Goal: Task Accomplishment & Management: Manage account settings

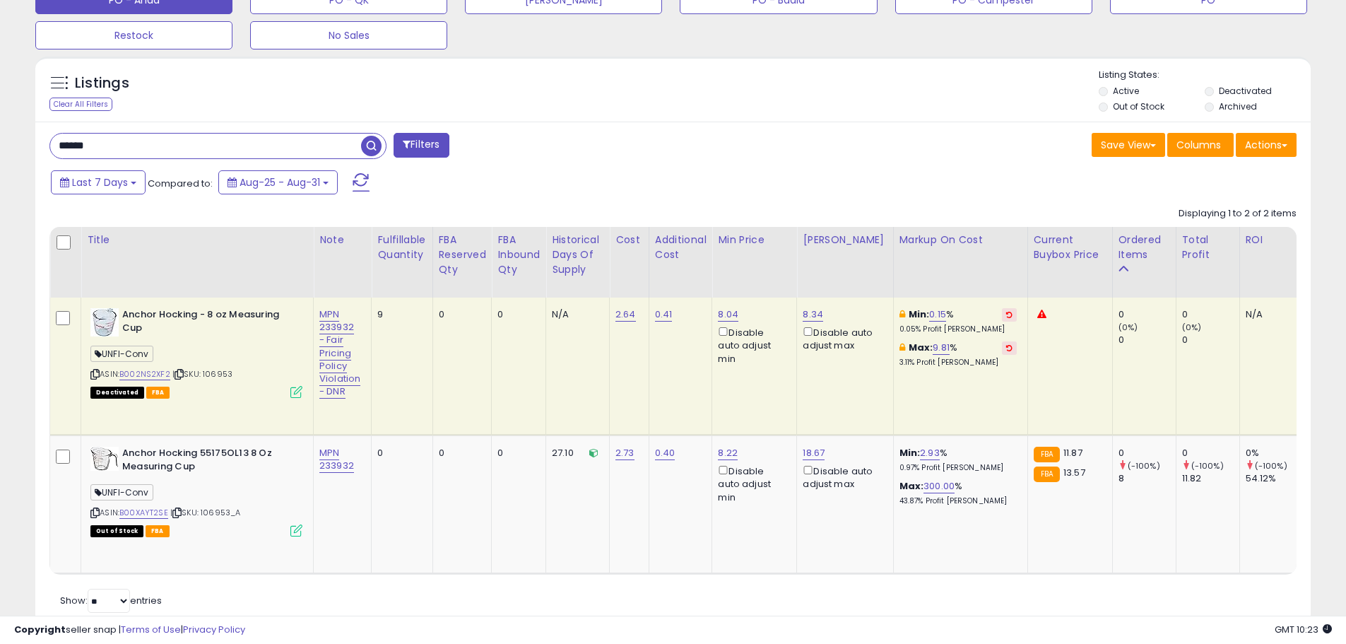
scroll to position [290, 740]
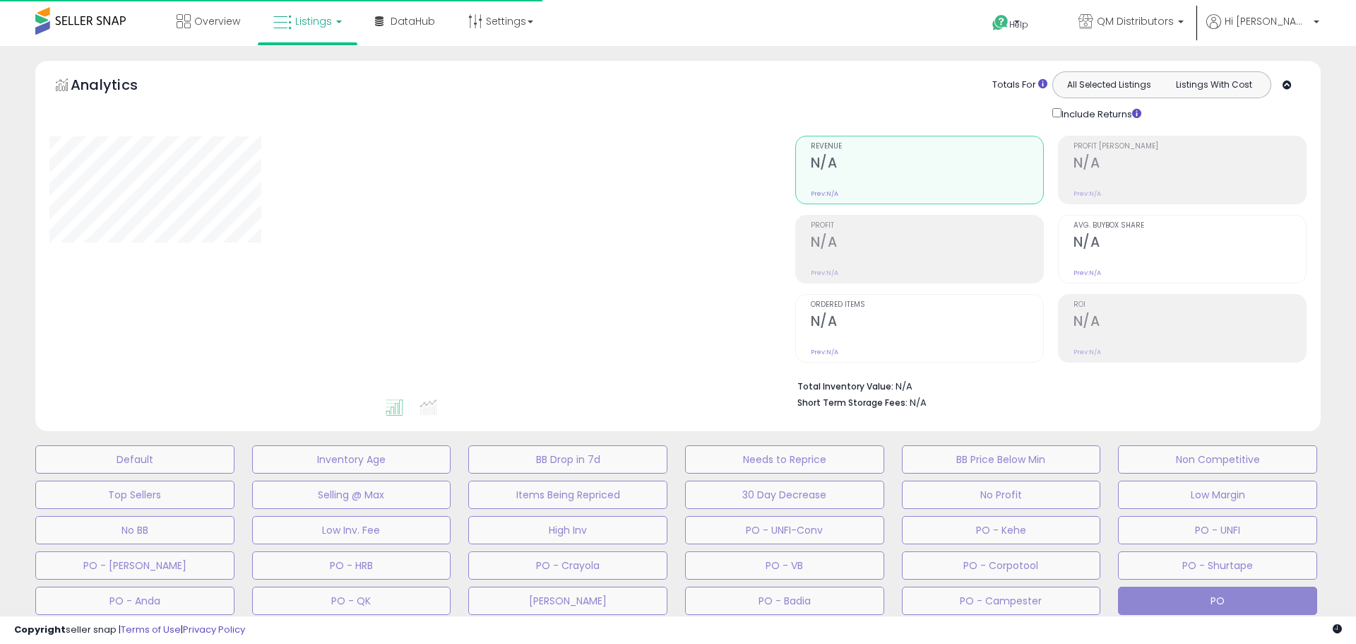
type input "******"
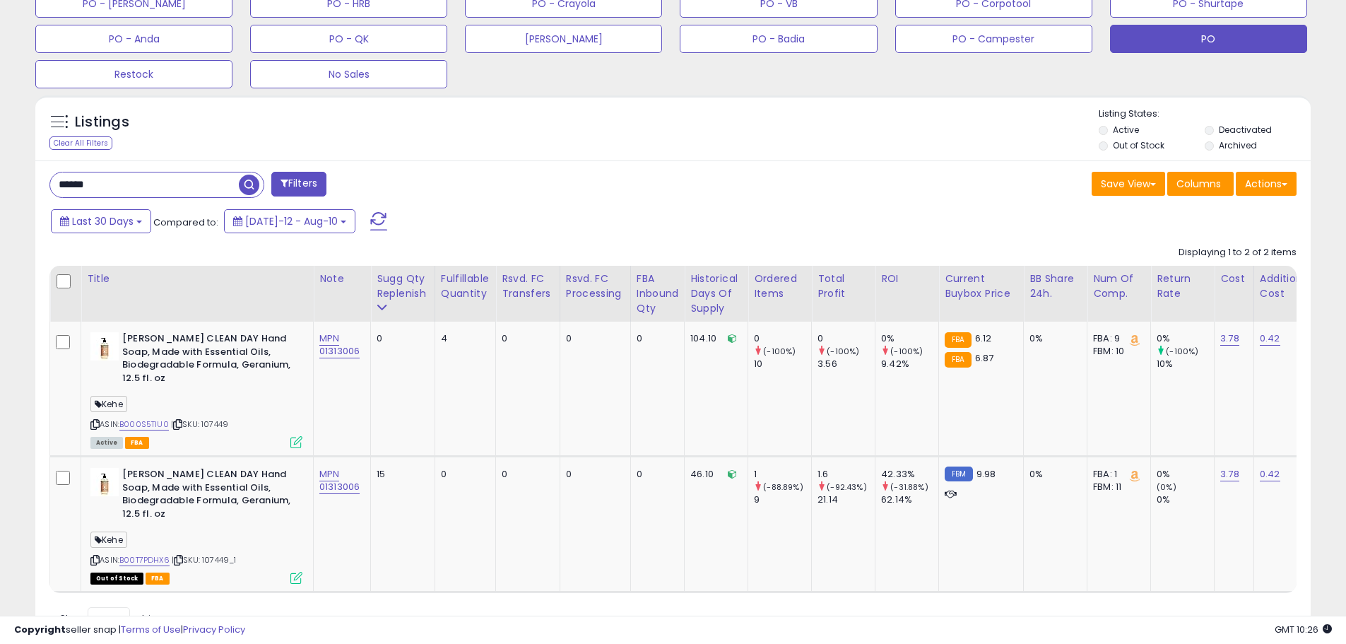
scroll to position [593, 0]
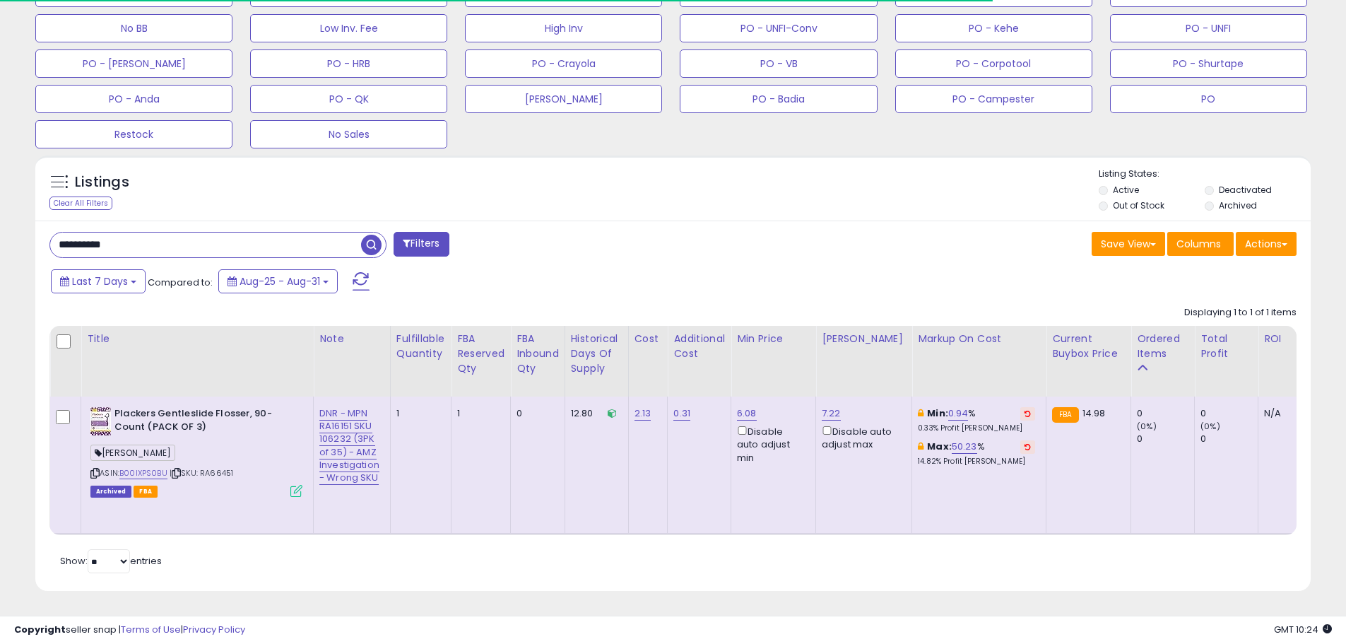
scroll to position [290, 740]
drag, startPoint x: 128, startPoint y: 226, endPoint x: 0, endPoint y: 209, distance: 129.0
click at [0, 209] on div "**********" at bounding box center [673, 93] width 1346 height 1099
paste input "text"
type input "**********"
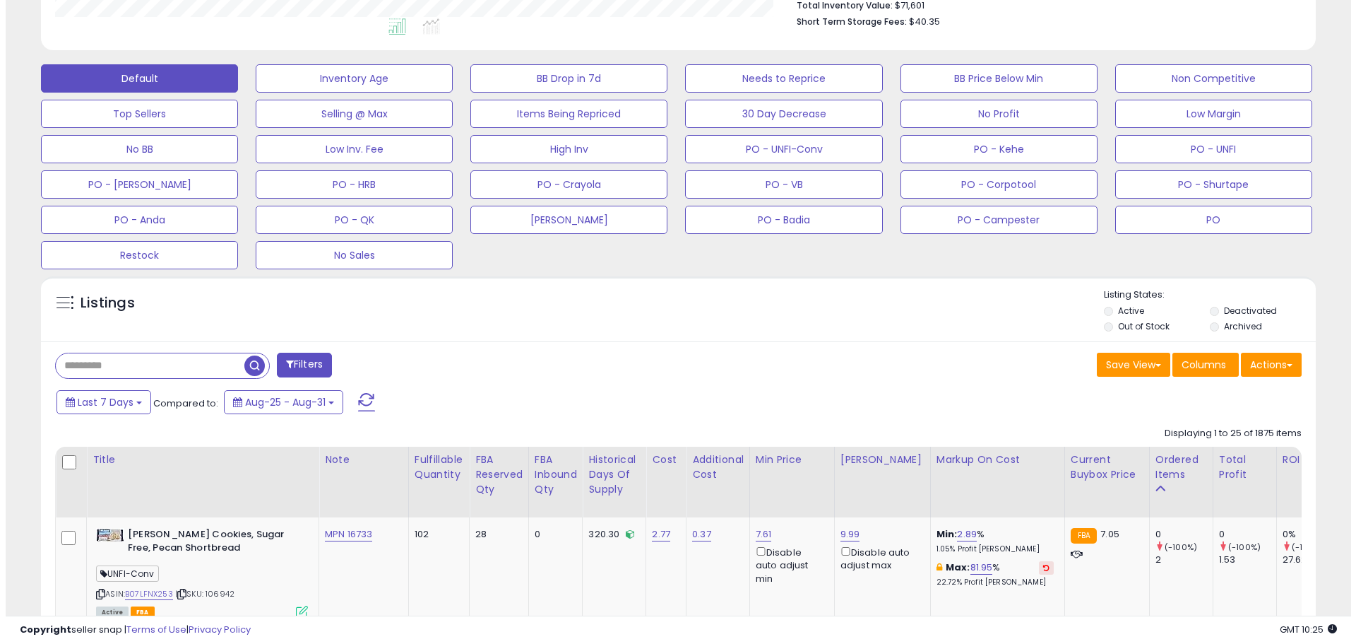
scroll to position [374, 0]
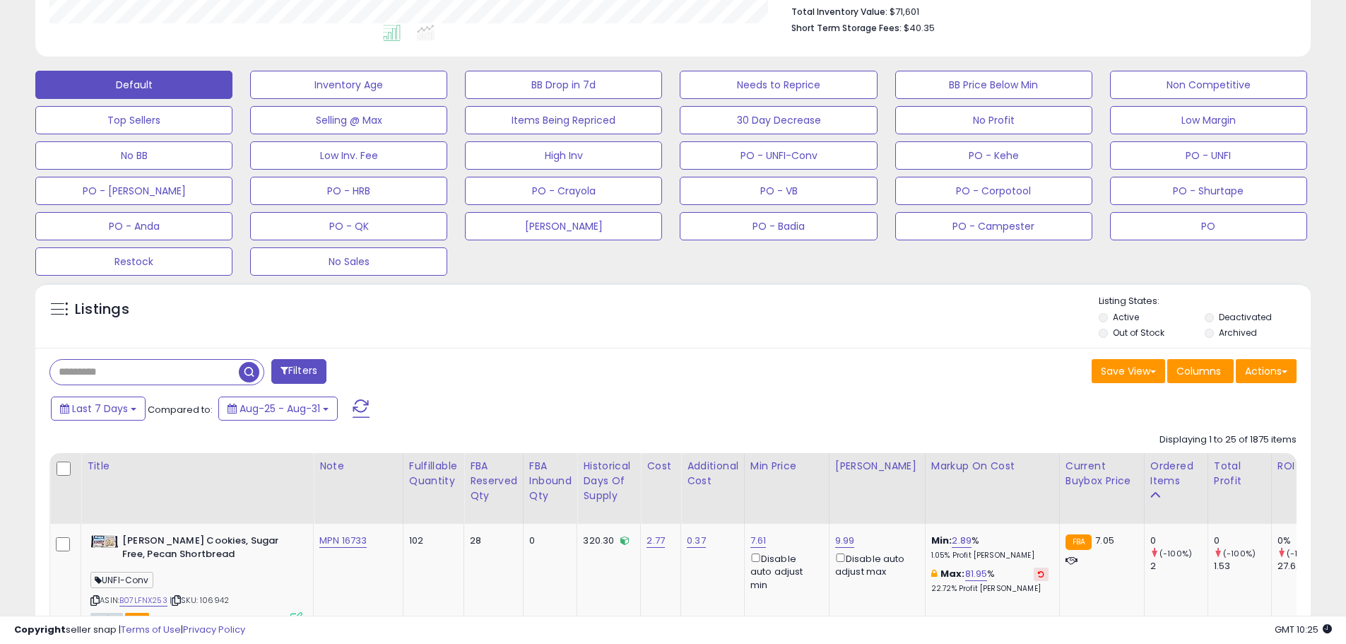
click at [117, 365] on input "text" at bounding box center [144, 372] width 189 height 25
paste input "**********"
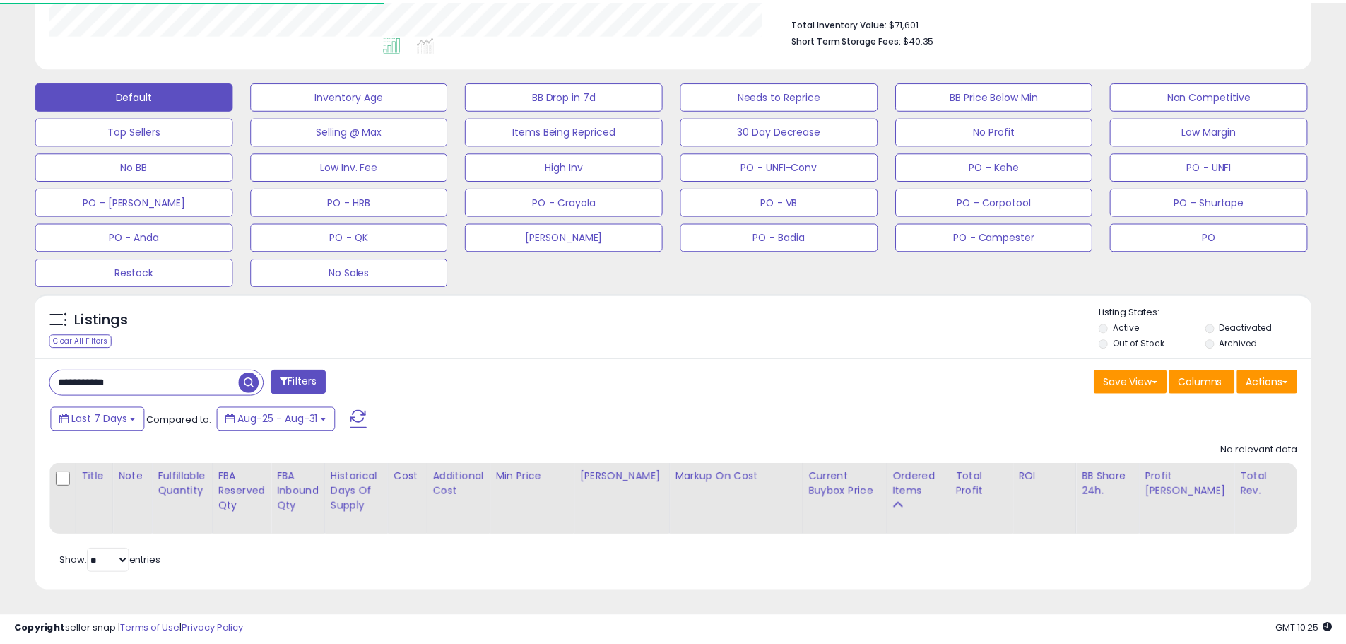
scroll to position [706130, 705680]
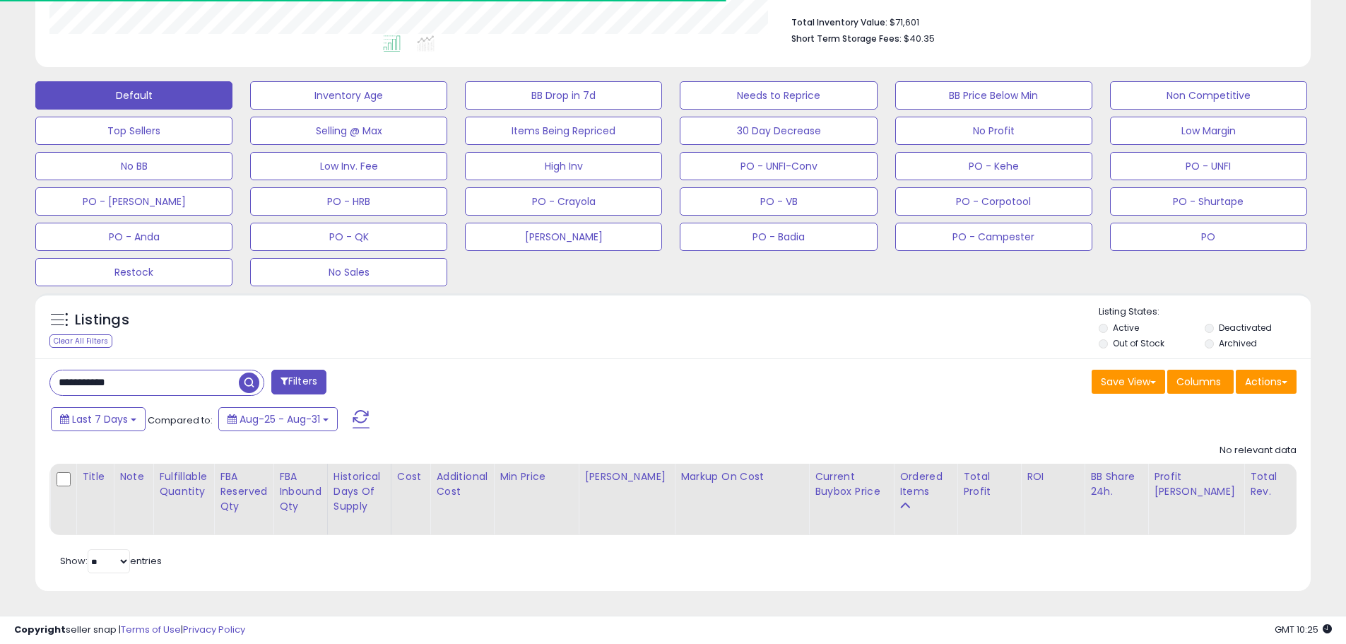
click at [162, 377] on input "**********" at bounding box center [144, 382] width 189 height 25
type input "**********"
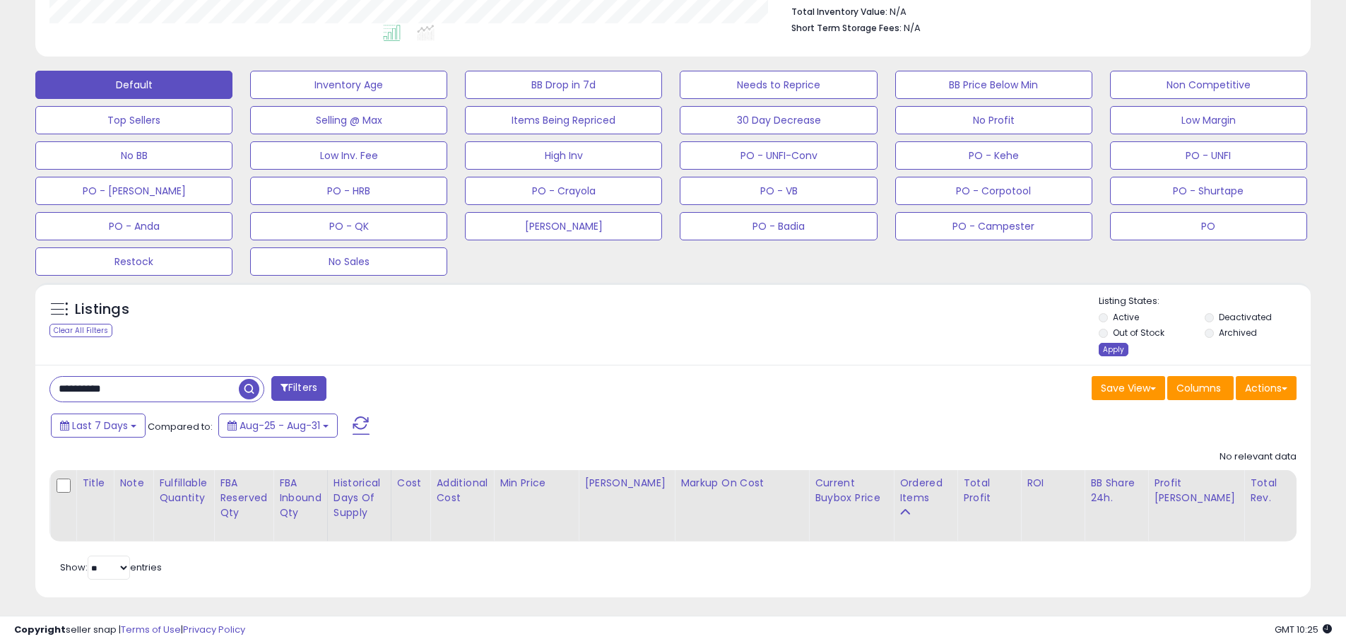
click at [1118, 346] on div "Apply" at bounding box center [1113, 349] width 30 height 13
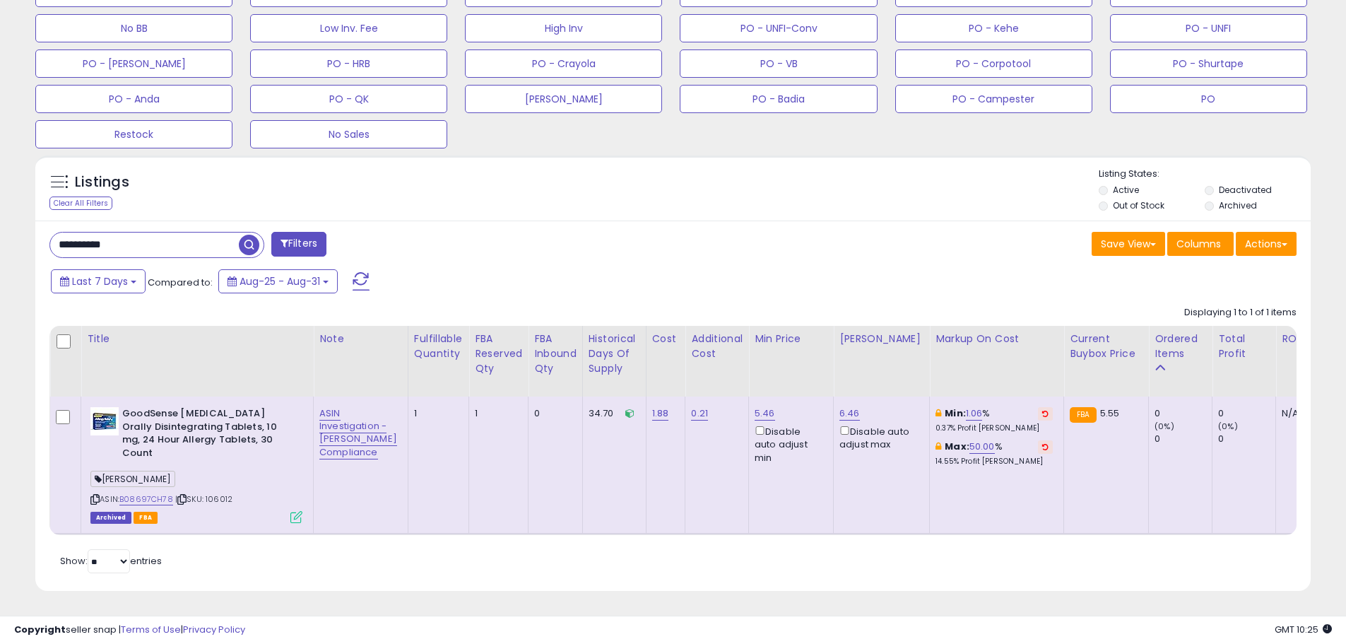
click at [1038, 408] on button at bounding box center [1045, 413] width 15 height 13
click at [1042, 443] on icon at bounding box center [1045, 446] width 6 height 7
click at [1042, 410] on icon at bounding box center [1045, 413] width 6 height 7
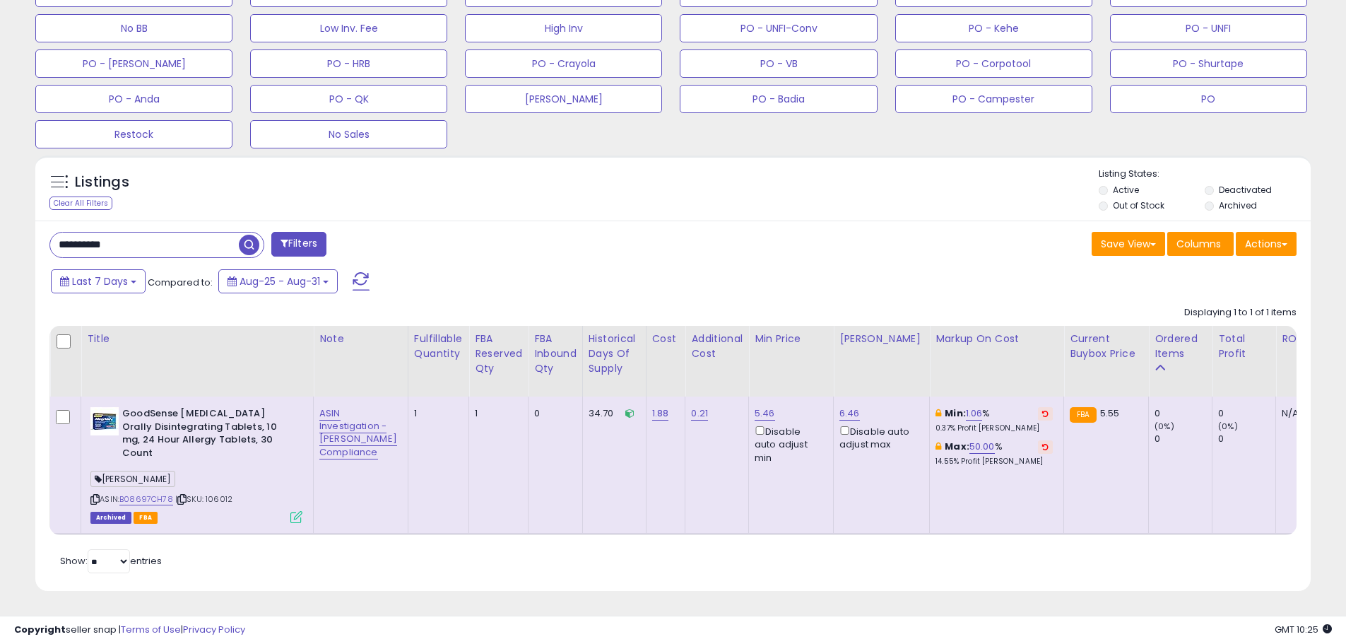
click at [739, 201] on div "Listings Clear All Filters Listing States:" at bounding box center [672, 191] width 1275 height 48
click at [457, 267] on div "Last 7 Days Compared to: Aug-25 - Aug-31" at bounding box center [514, 283] width 935 height 32
click at [1005, 472] on td "Min: 1.06 % 0.37% Profit Margin Max: 50.00 % 14.55% Profit Margin" at bounding box center [997, 465] width 134 height 138
click at [964, 475] on td "Min: 1.06 % 0.37% Profit Margin Max: 50.00 % 14.55% Profit Margin" at bounding box center [997, 465] width 134 height 138
click at [969, 439] on link "50.00" at bounding box center [981, 446] width 25 height 14
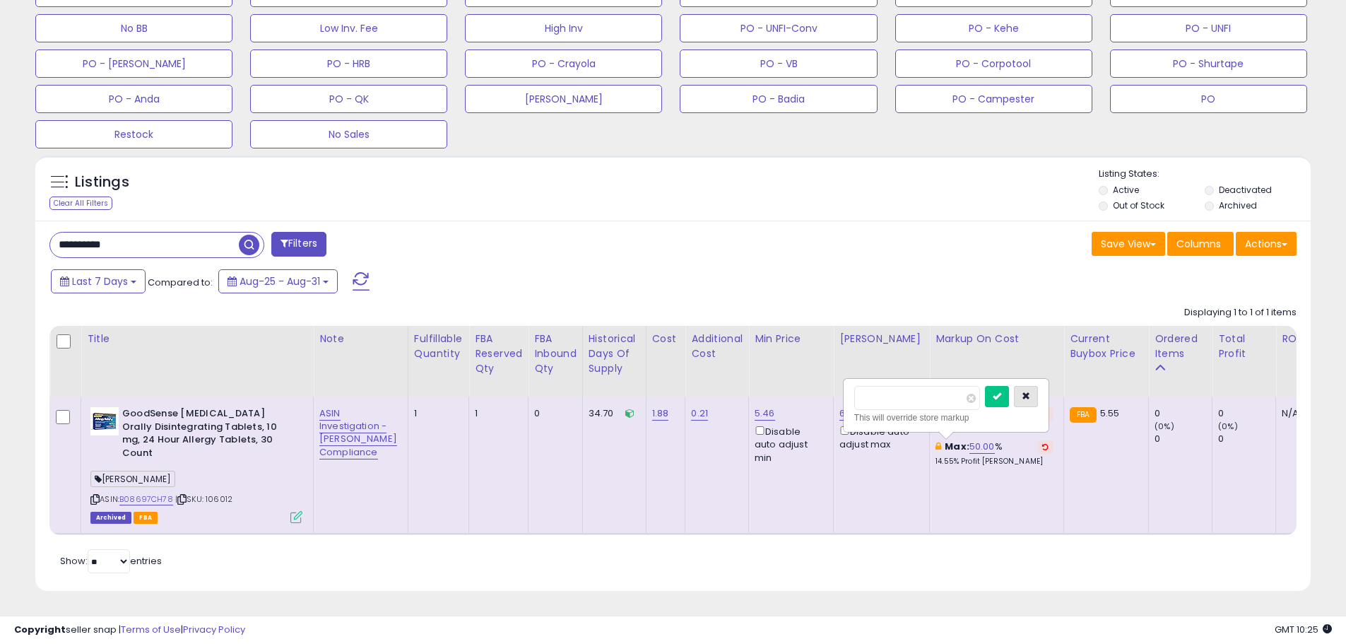
click at [1030, 391] on icon "button" at bounding box center [1025, 395] width 8 height 8
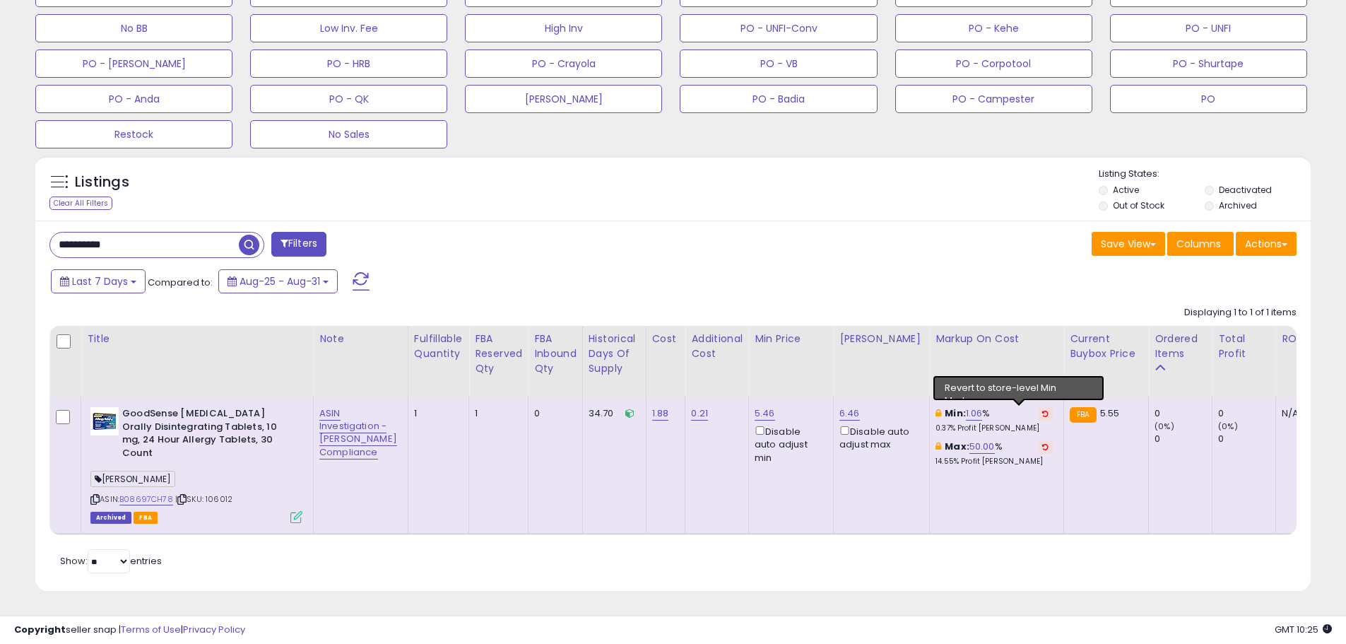
click at [1042, 410] on icon at bounding box center [1045, 413] width 6 height 7
click at [685, 276] on div "Last 7 Days Compared to: Aug-25 - Aug-31" at bounding box center [514, 283] width 935 height 32
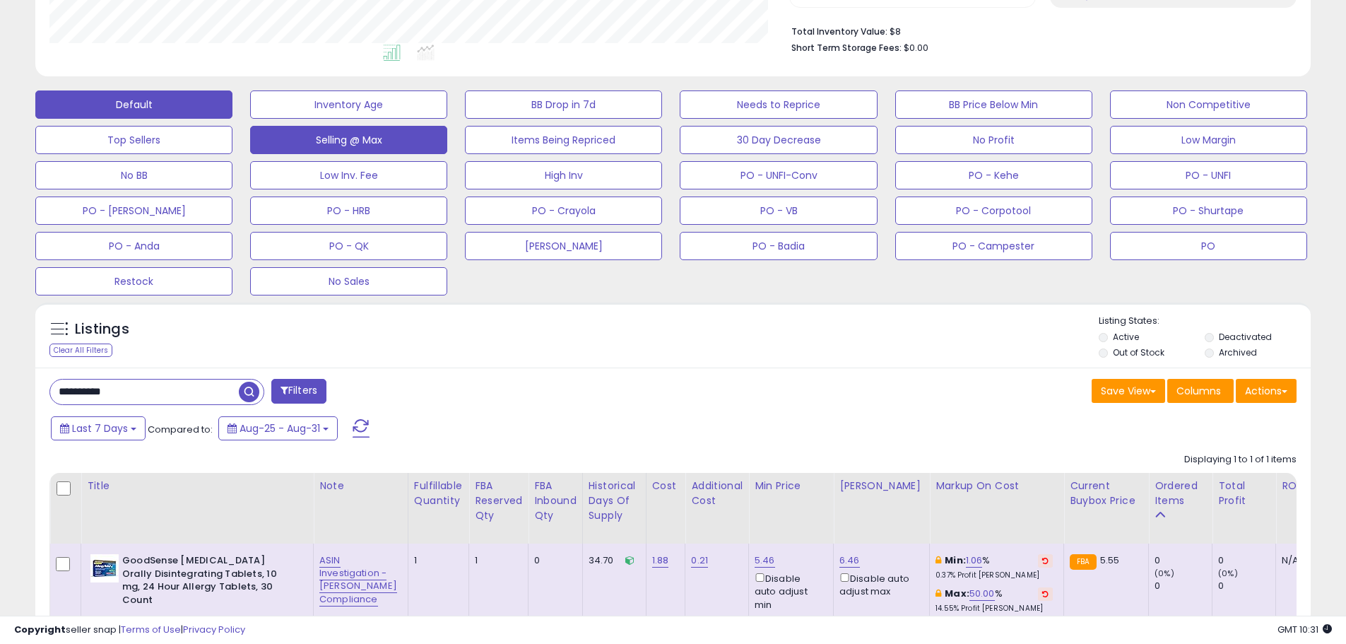
scroll to position [494, 0]
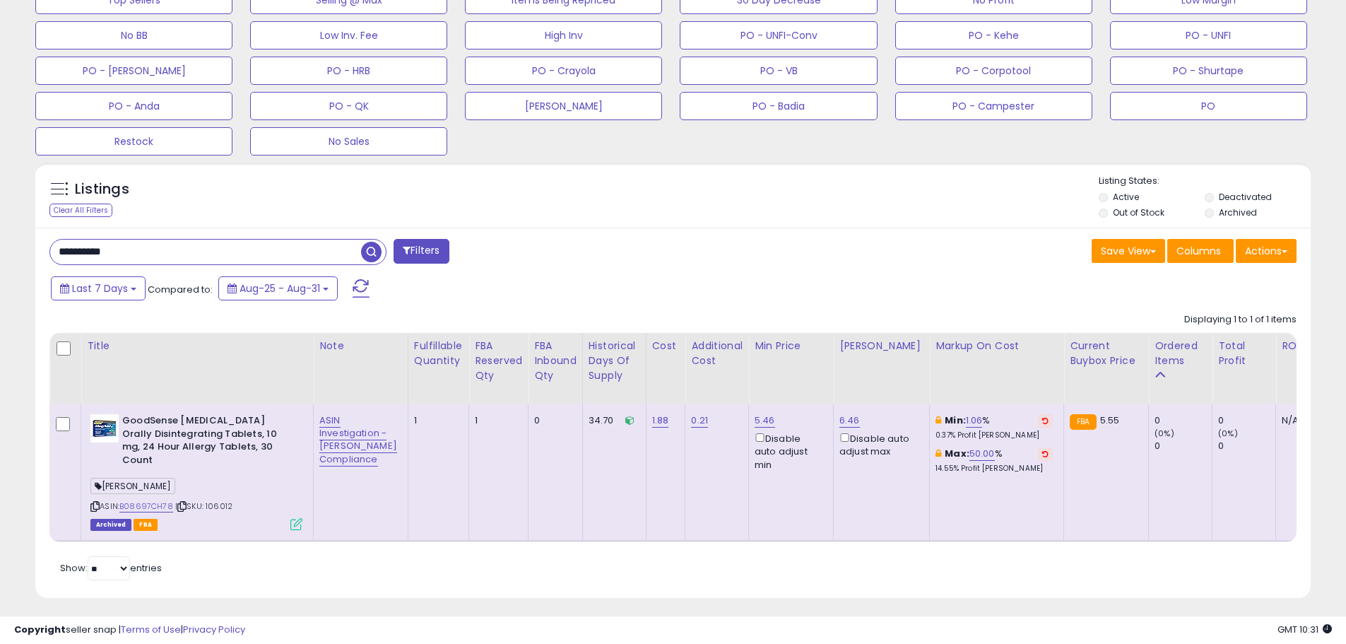
drag, startPoint x: 143, startPoint y: 253, endPoint x: 47, endPoint y: 235, distance: 97.7
click at [47, 235] on div "**********" at bounding box center [672, 412] width 1275 height 371
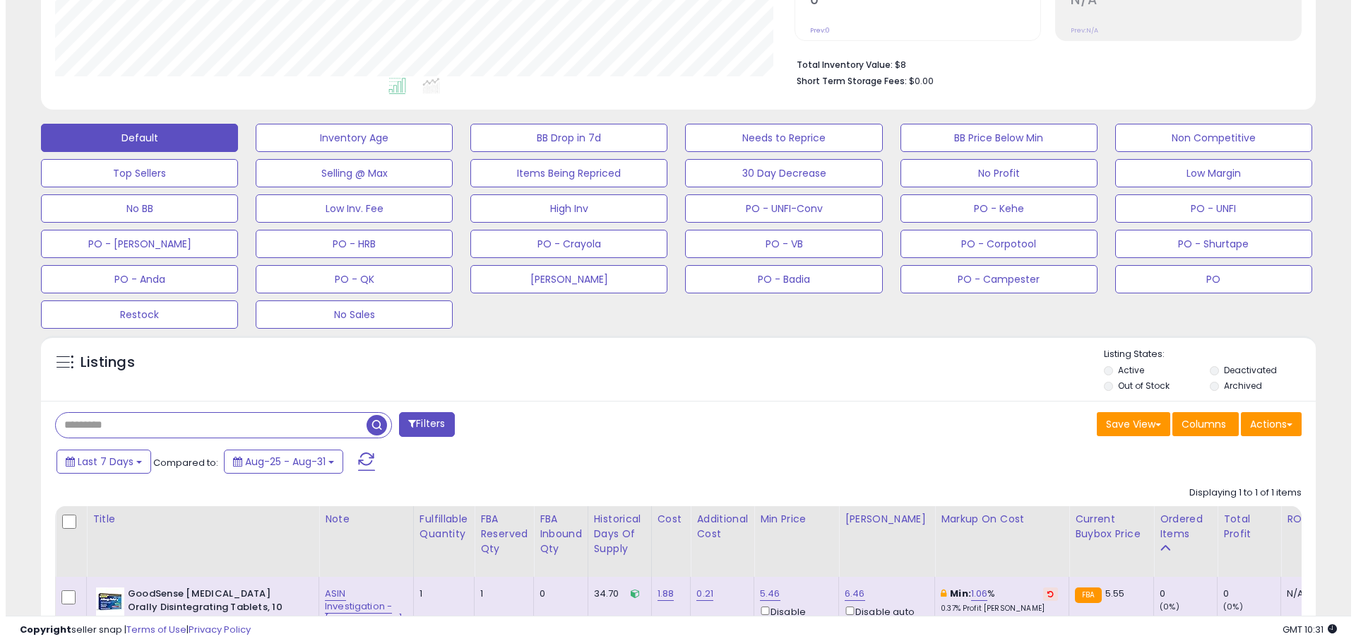
scroll to position [283, 0]
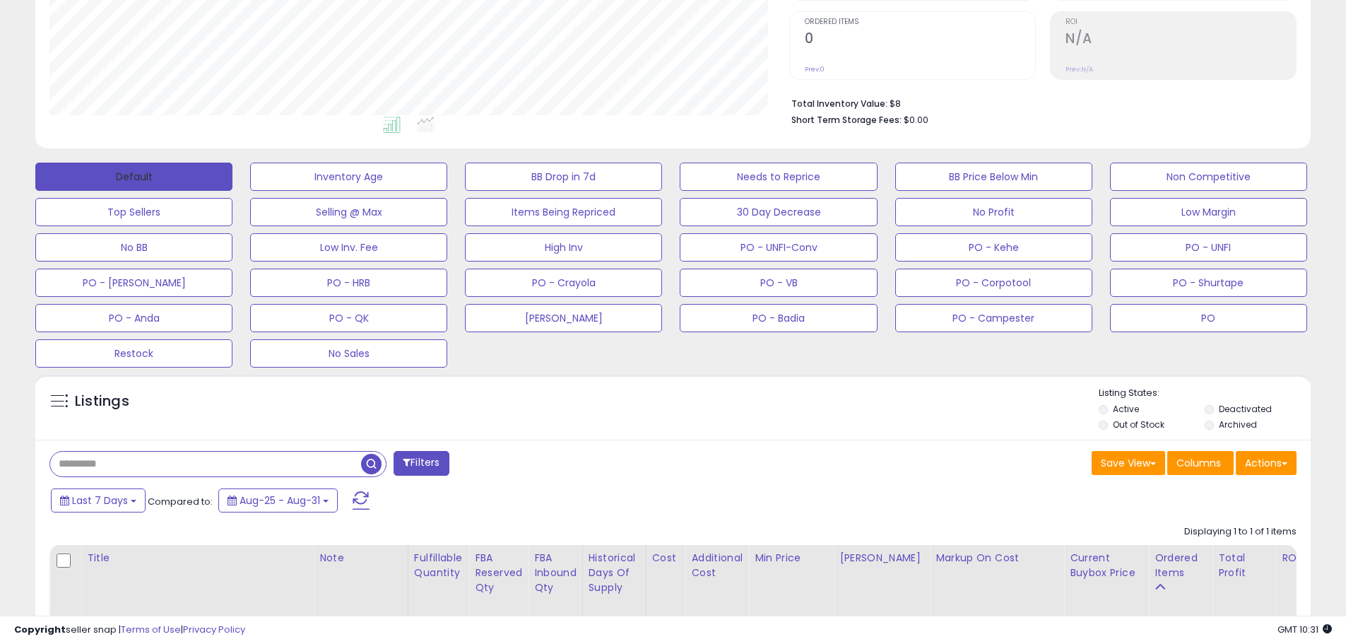
click at [180, 187] on button "Default" at bounding box center [133, 176] width 197 height 28
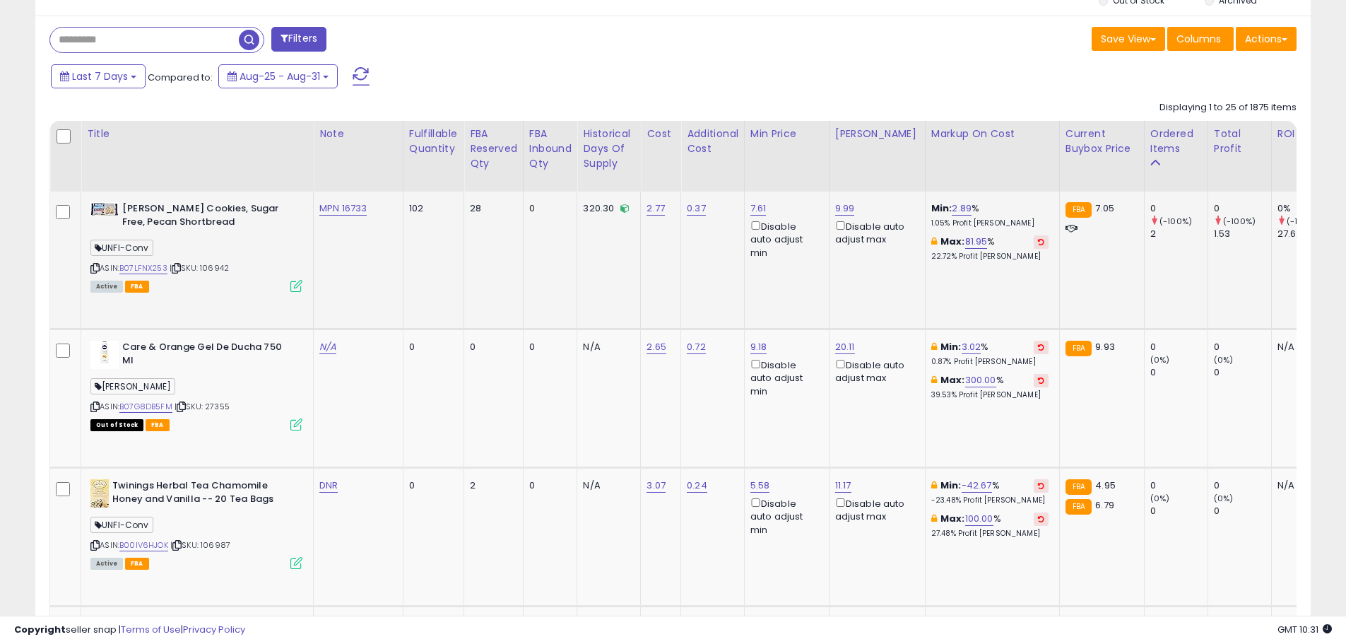
scroll to position [290, 740]
click at [1150, 146] on div "Ordered Items" at bounding box center [1176, 141] width 52 height 30
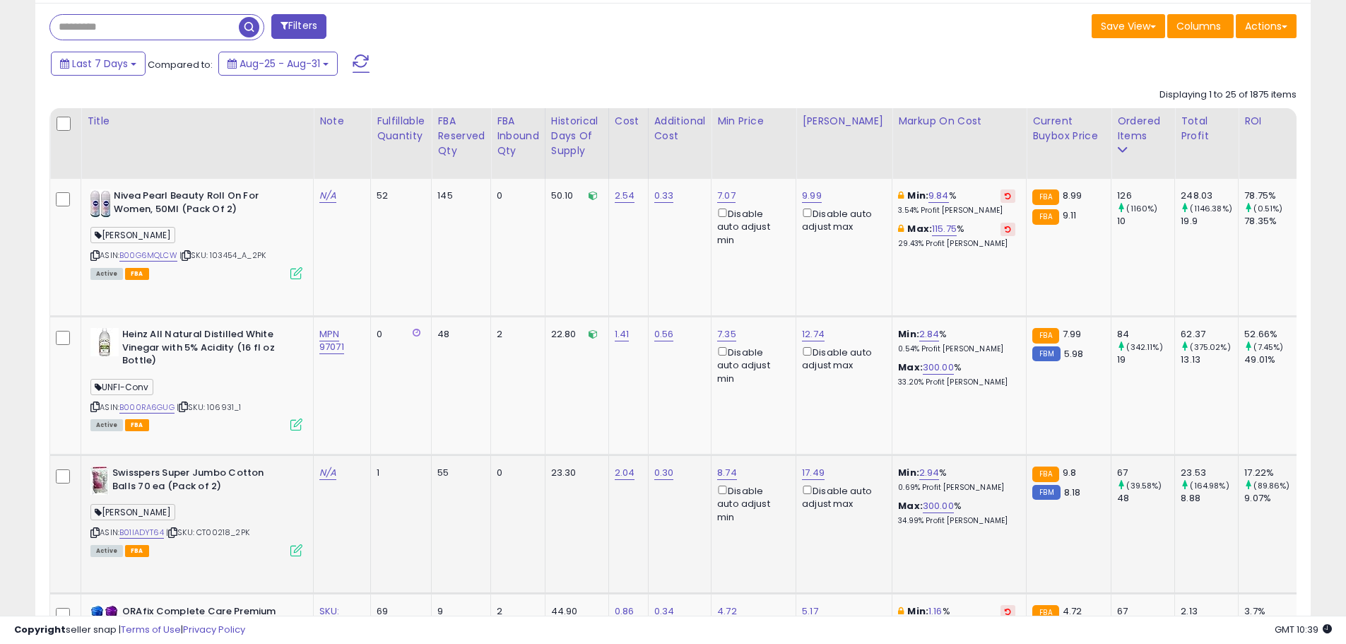
scroll to position [706, 0]
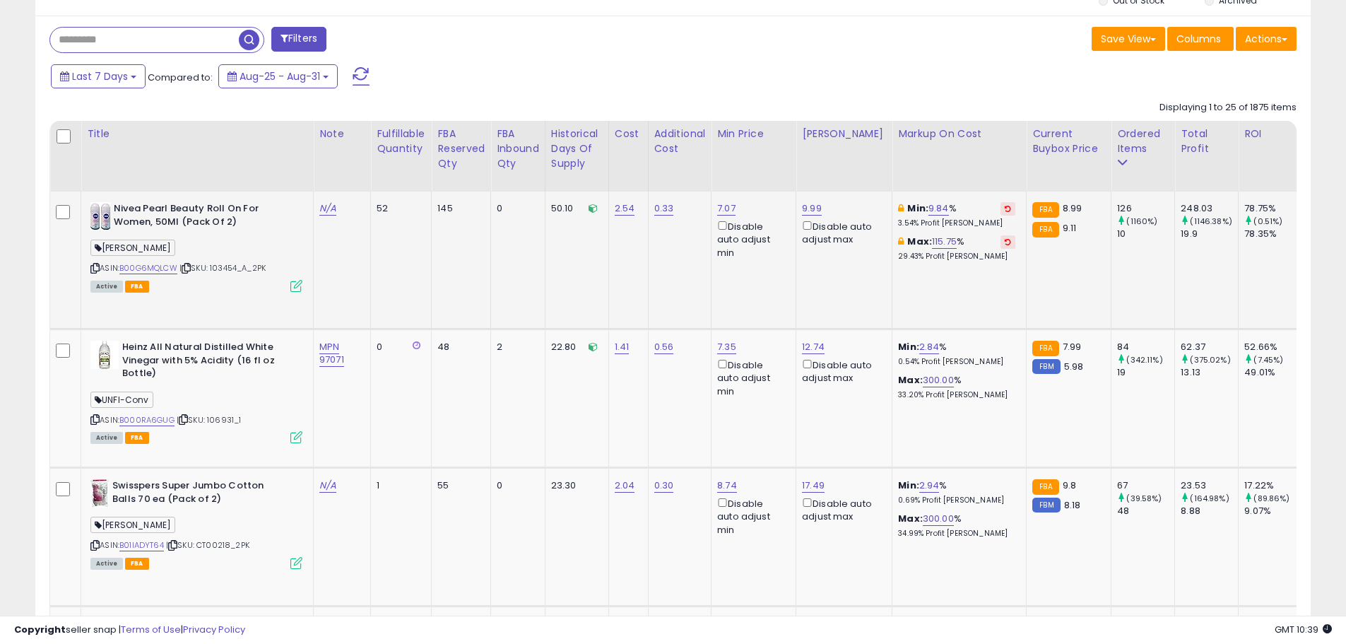
drag, startPoint x: 272, startPoint y: 267, endPoint x: 215, endPoint y: 271, distance: 57.4
click at [215, 271] on div "ASIN: B00G6MQLCW | SKU: 103454_A_2PK Active FBA" at bounding box center [196, 246] width 212 height 88
drag, startPoint x: 242, startPoint y: 273, endPoint x: 213, endPoint y: 266, distance: 30.0
click at [213, 266] on span "| SKU: 103454_A_2PK" at bounding box center [222, 267] width 86 height 11
drag, startPoint x: 215, startPoint y: 268, endPoint x: 273, endPoint y: 271, distance: 58.7
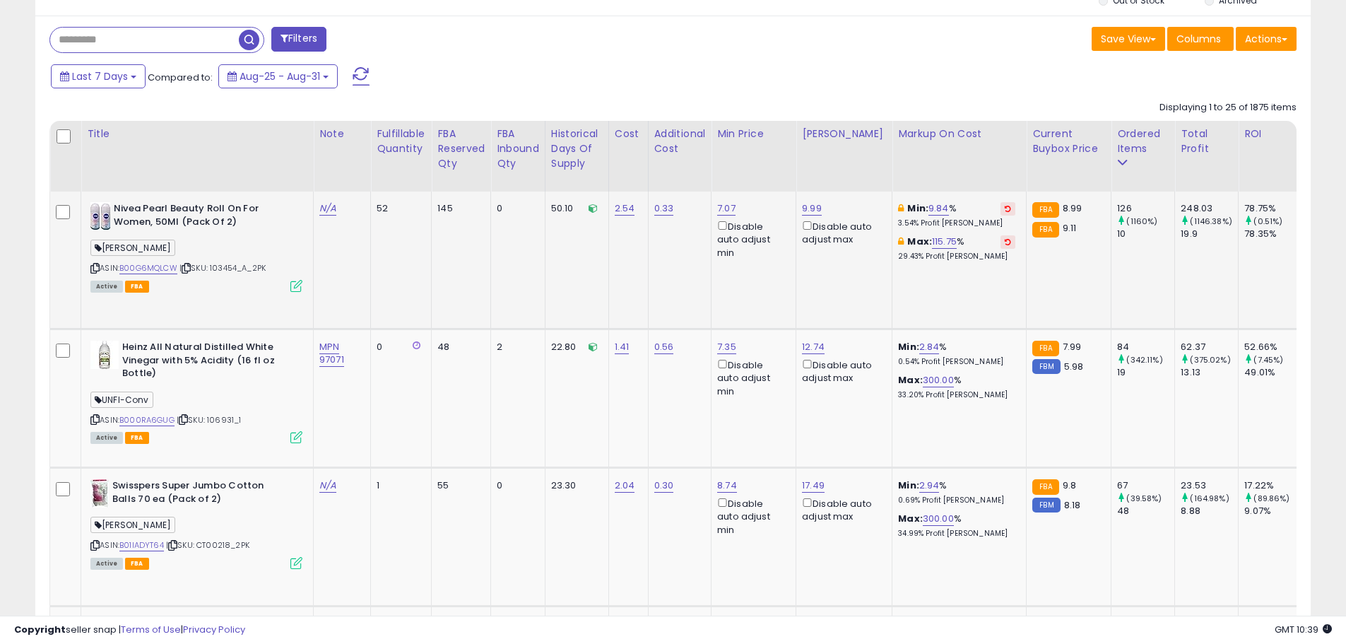
click at [273, 271] on div "ASIN: B00G6MQLCW | SKU: 103454_A_2PK Active FBA" at bounding box center [196, 246] width 212 height 88
copy span "103454_A_2PK"
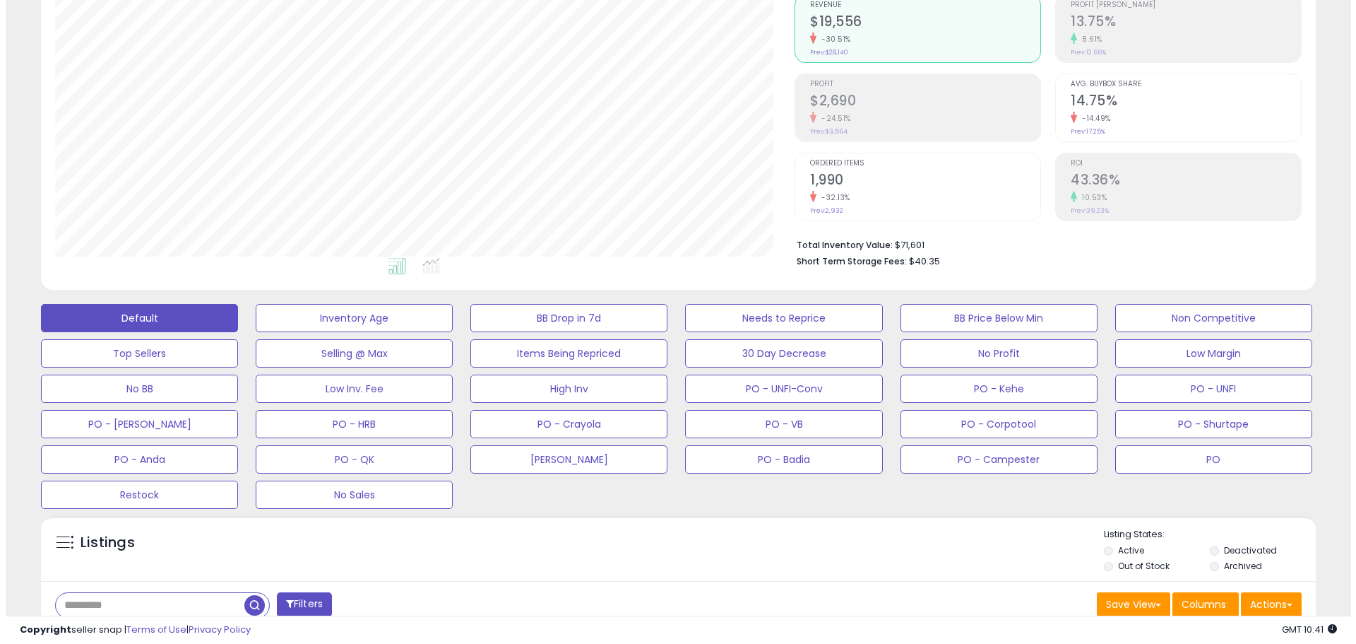
scroll to position [353, 0]
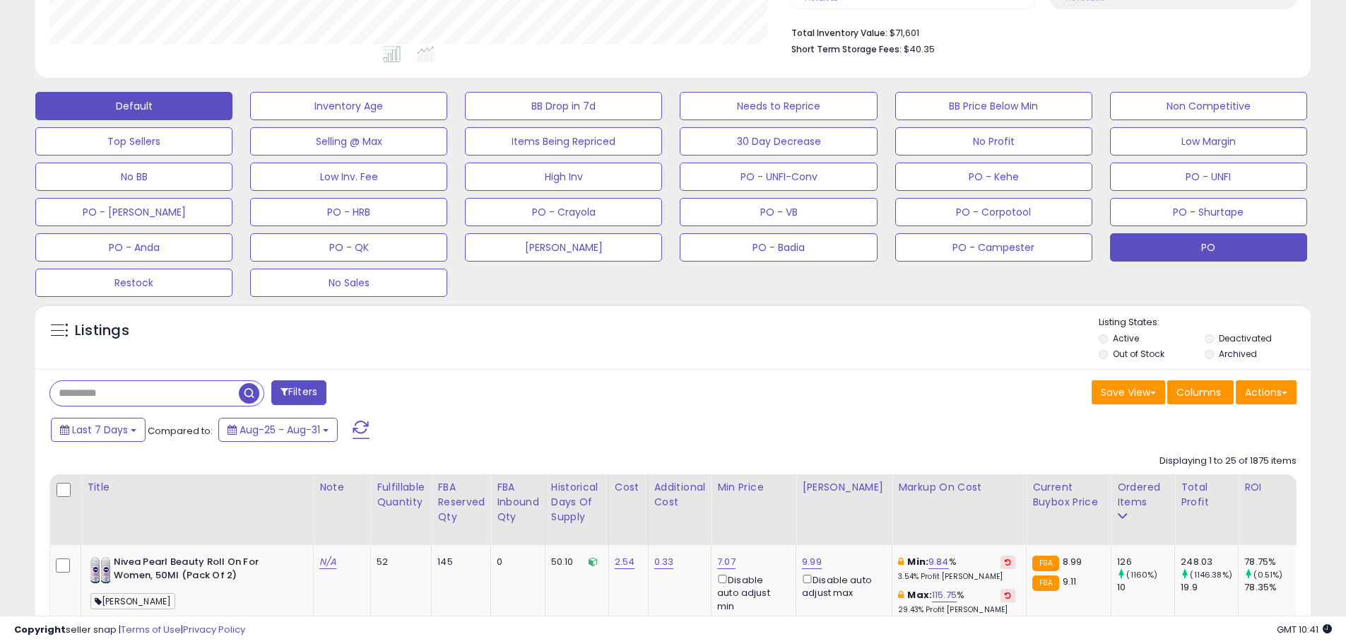
click at [1192, 250] on button "PO" at bounding box center [1208, 247] width 197 height 28
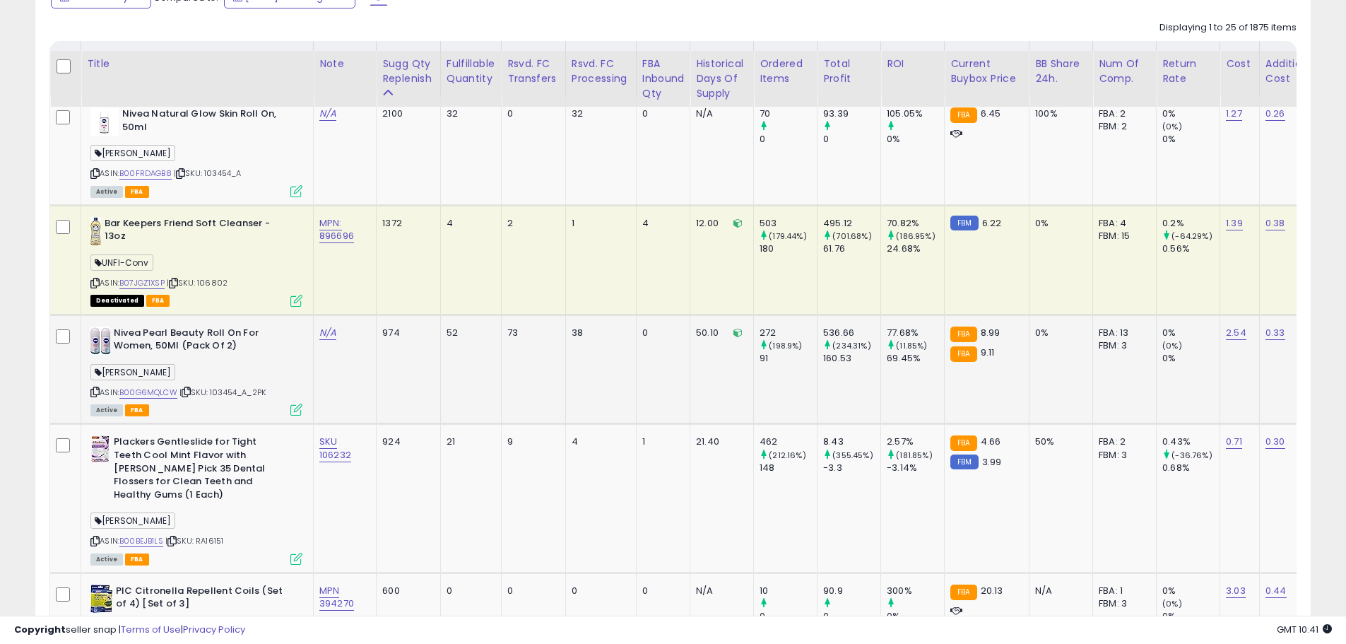
scroll to position [777, 0]
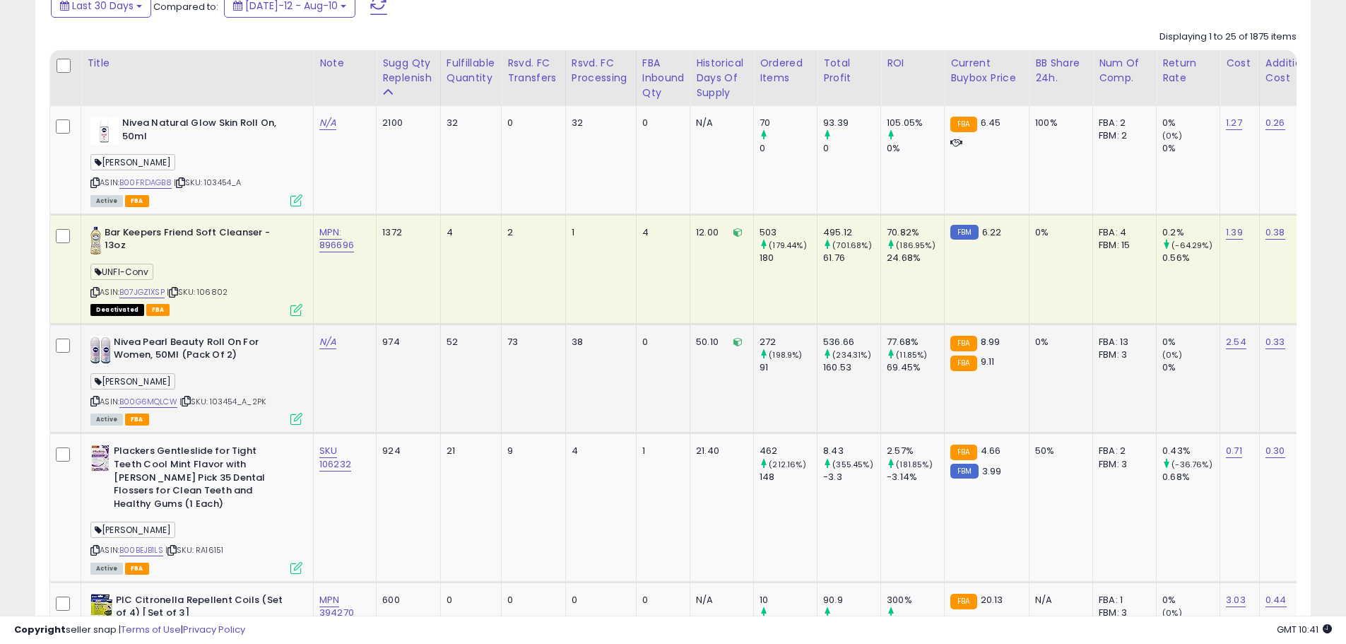
drag, startPoint x: 272, startPoint y: 402, endPoint x: 213, endPoint y: 399, distance: 58.7
click at [213, 399] on div "ASIN: B00G6MQLCW | SKU: 103454_A_2PK Active FBA" at bounding box center [196, 380] width 212 height 88
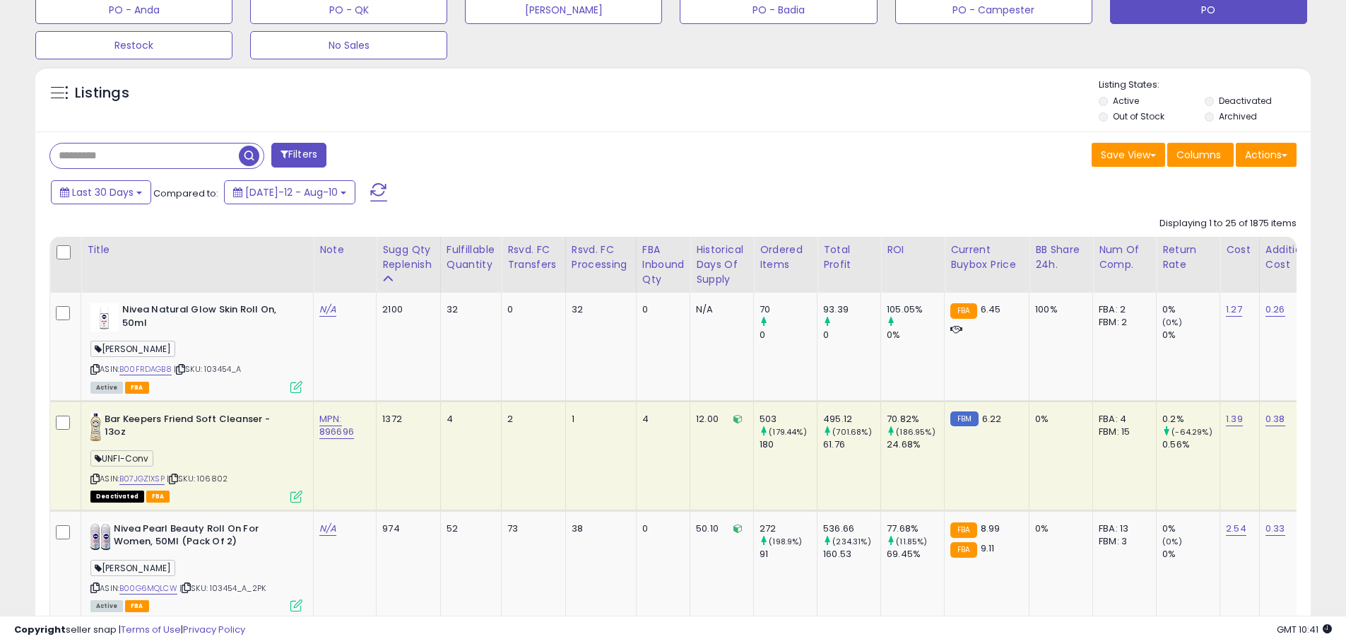
scroll to position [604, 0]
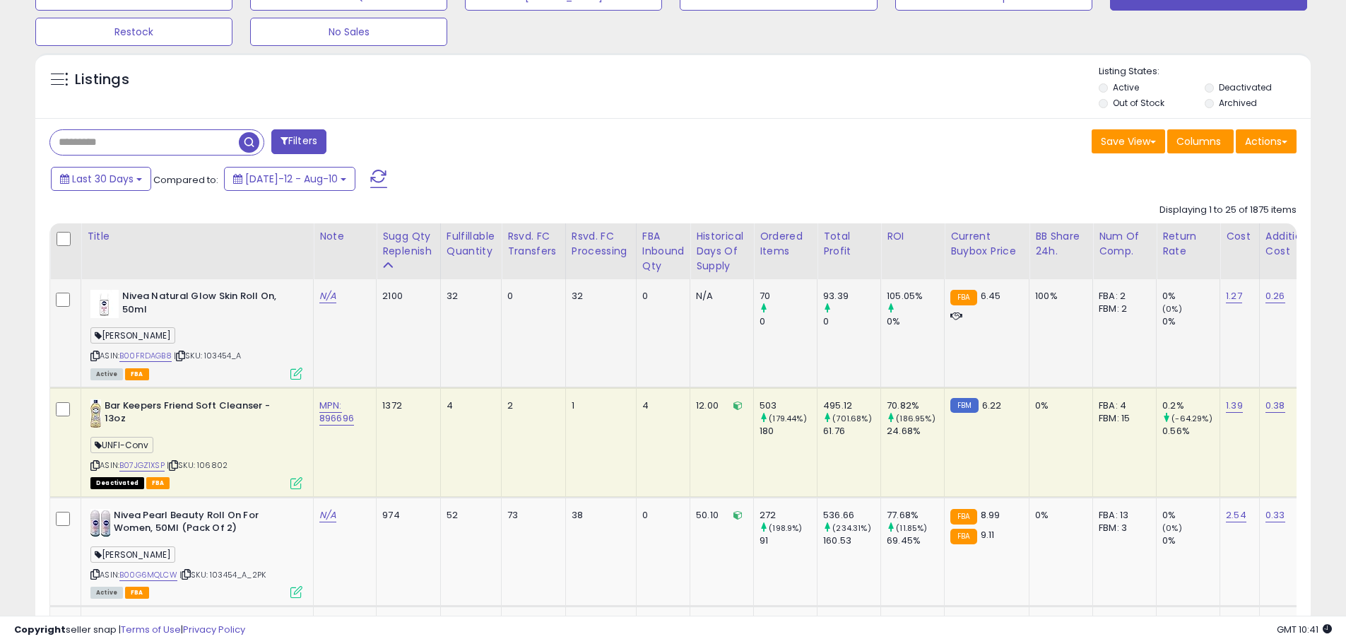
drag, startPoint x: 251, startPoint y: 354, endPoint x: 208, endPoint y: 357, distance: 43.2
click at [208, 357] on div "ASIN: B00FRDAGB8 | SKU: 103454_A Active FBA" at bounding box center [196, 334] width 212 height 88
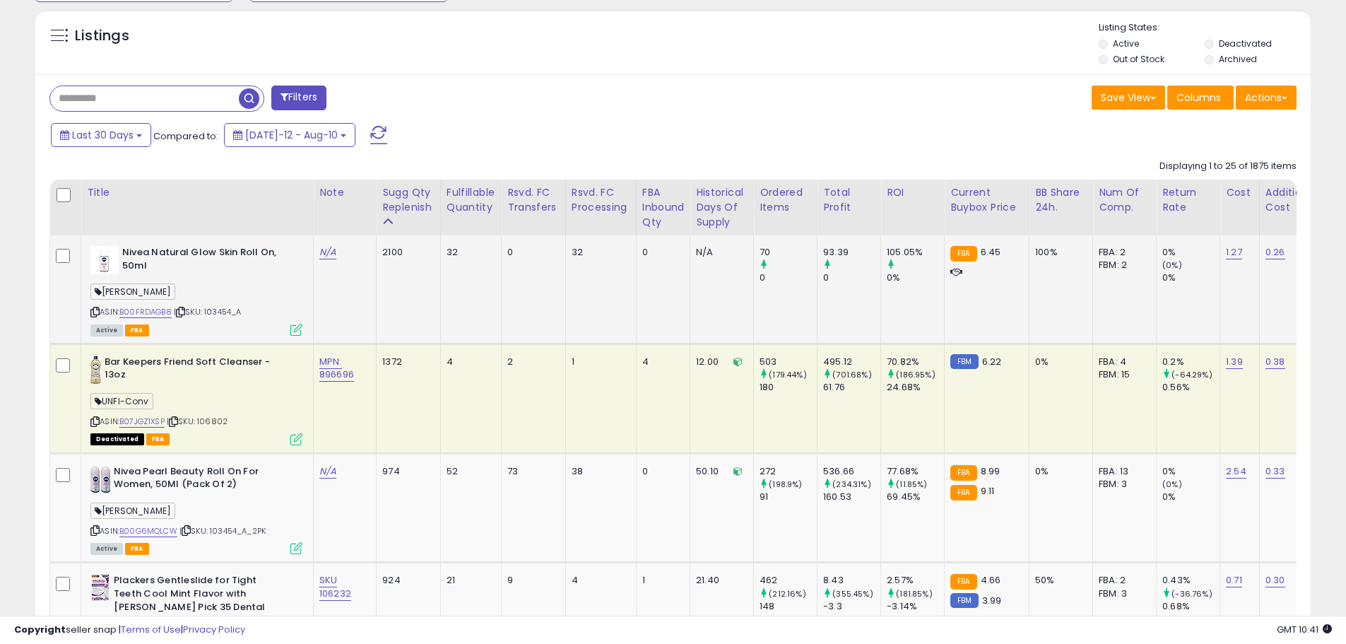
scroll to position [745, 0]
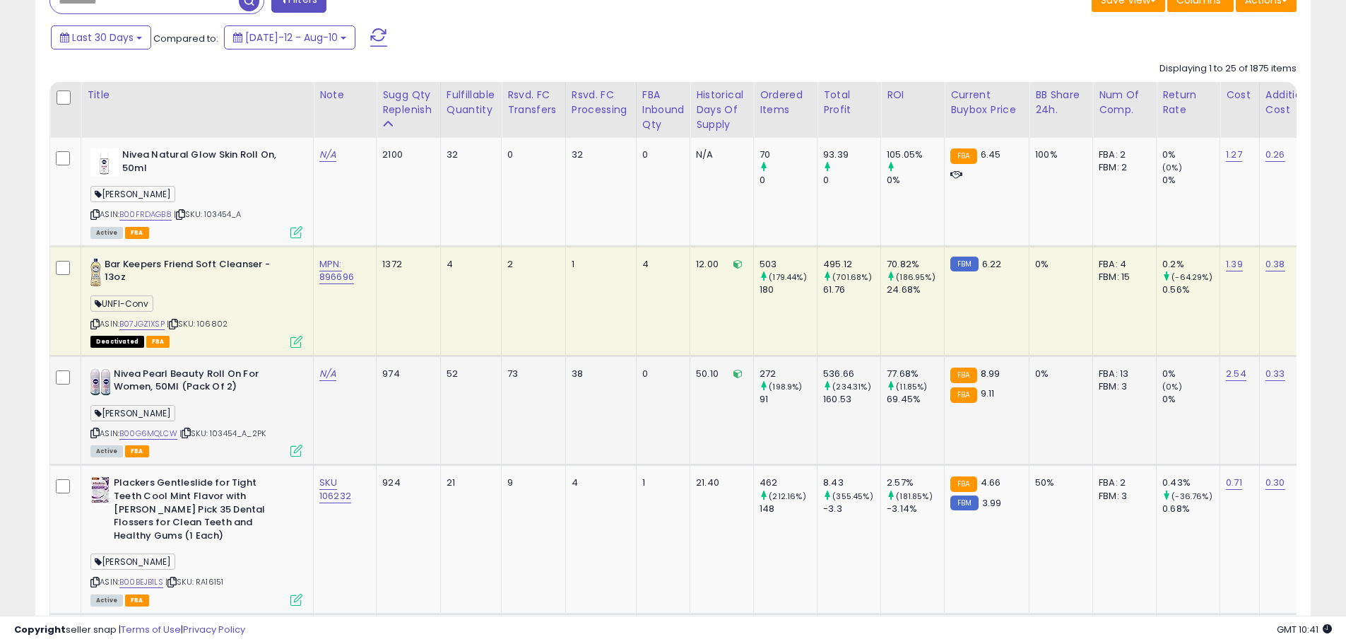
drag, startPoint x: 283, startPoint y: 434, endPoint x: 214, endPoint y: 431, distance: 69.3
click at [214, 431] on div "ASIN: B00G6MQLCW | SKU: 103454_A_2PK Active FBA" at bounding box center [196, 411] width 212 height 88
copy span "103454_A_2PK"
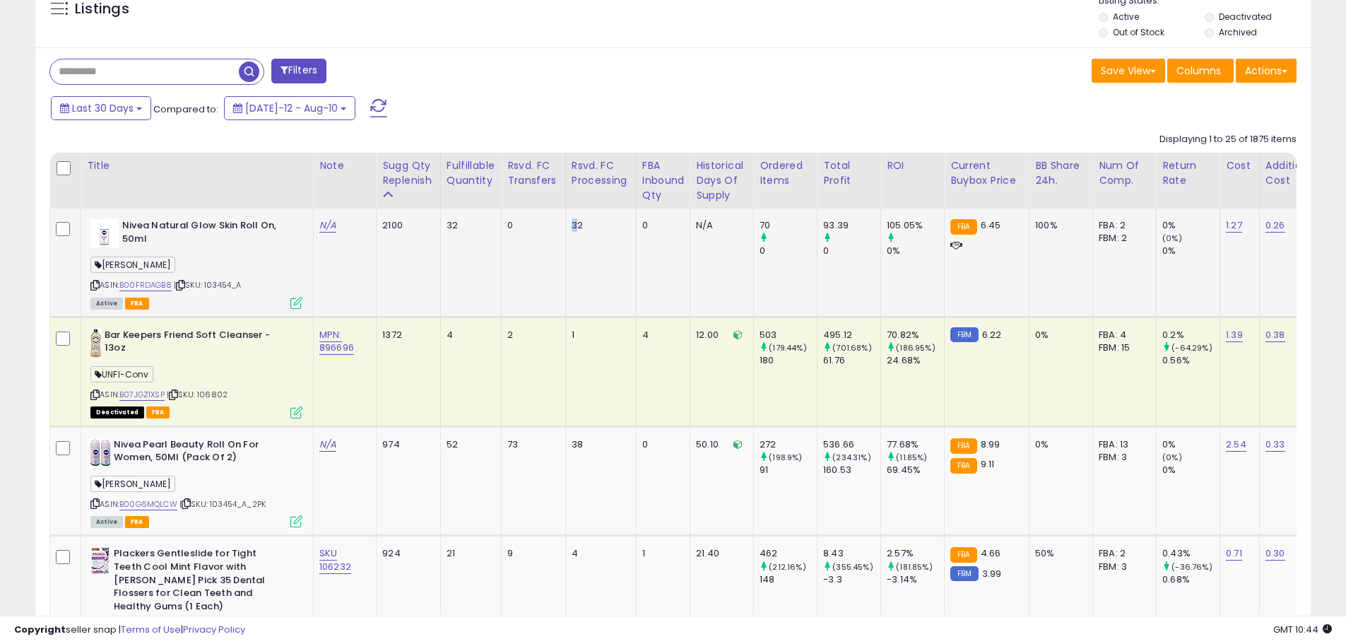
drag, startPoint x: 579, startPoint y: 229, endPoint x: 555, endPoint y: 228, distance: 23.3
click at [556, 228] on tr "Nivea Natural Glow Skin Roll On, 50ml Yahya ASIN: B00FRDAGB8 | SKU: 103454_A Ac…" at bounding box center [1186, 262] width 2272 height 108
drag, startPoint x: 249, startPoint y: 288, endPoint x: 208, endPoint y: 288, distance: 41.7
click at [208, 288] on div "ASIN: B00FRDAGB8 | SKU: 103454_A Active FBA" at bounding box center [196, 263] width 212 height 88
click at [230, 304] on div "Active FBA" at bounding box center [196, 302] width 212 height 10
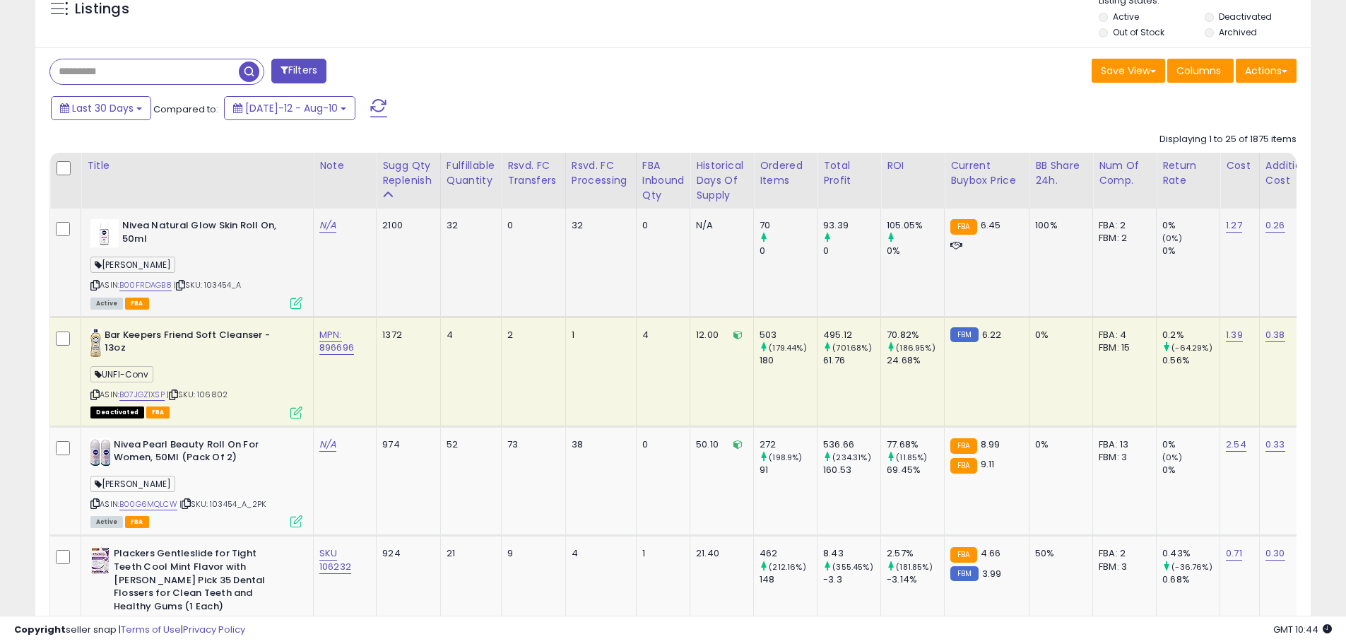
drag, startPoint x: 254, startPoint y: 285, endPoint x: 207, endPoint y: 286, distance: 46.6
click at [207, 286] on div "ASIN: B00FRDAGB8 | SKU: 103454_A Active FBA" at bounding box center [196, 263] width 212 height 88
copy span "103454_A"
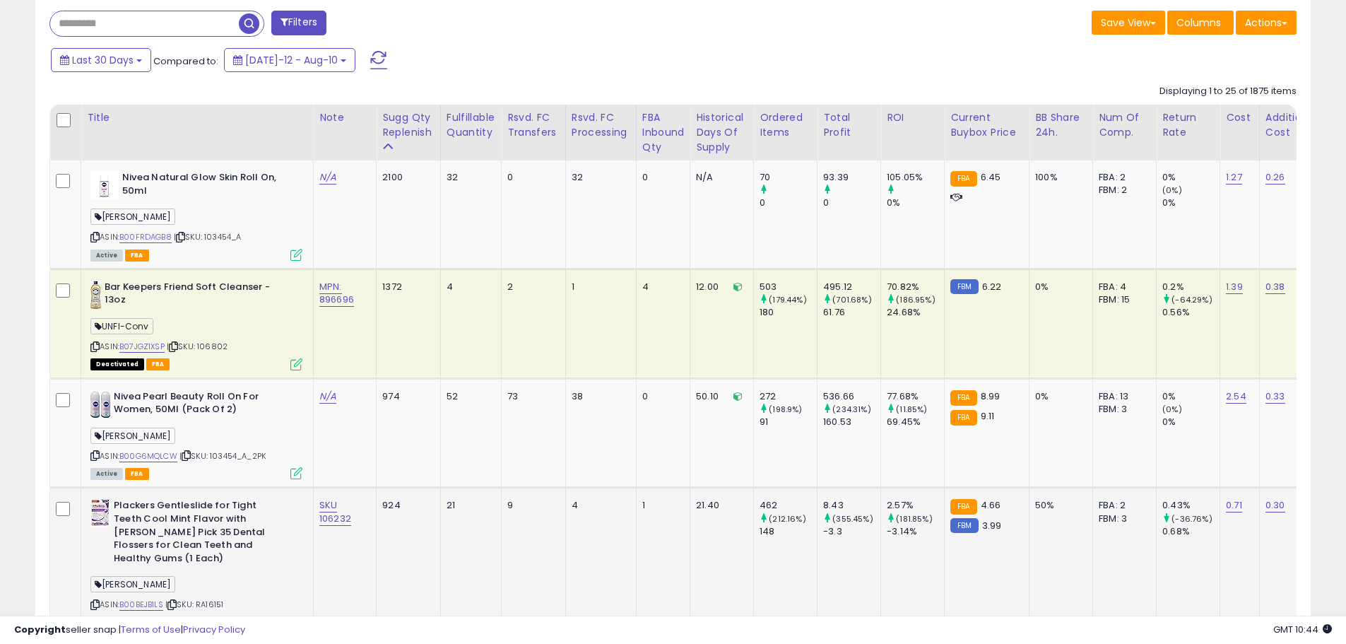
scroll to position [745, 0]
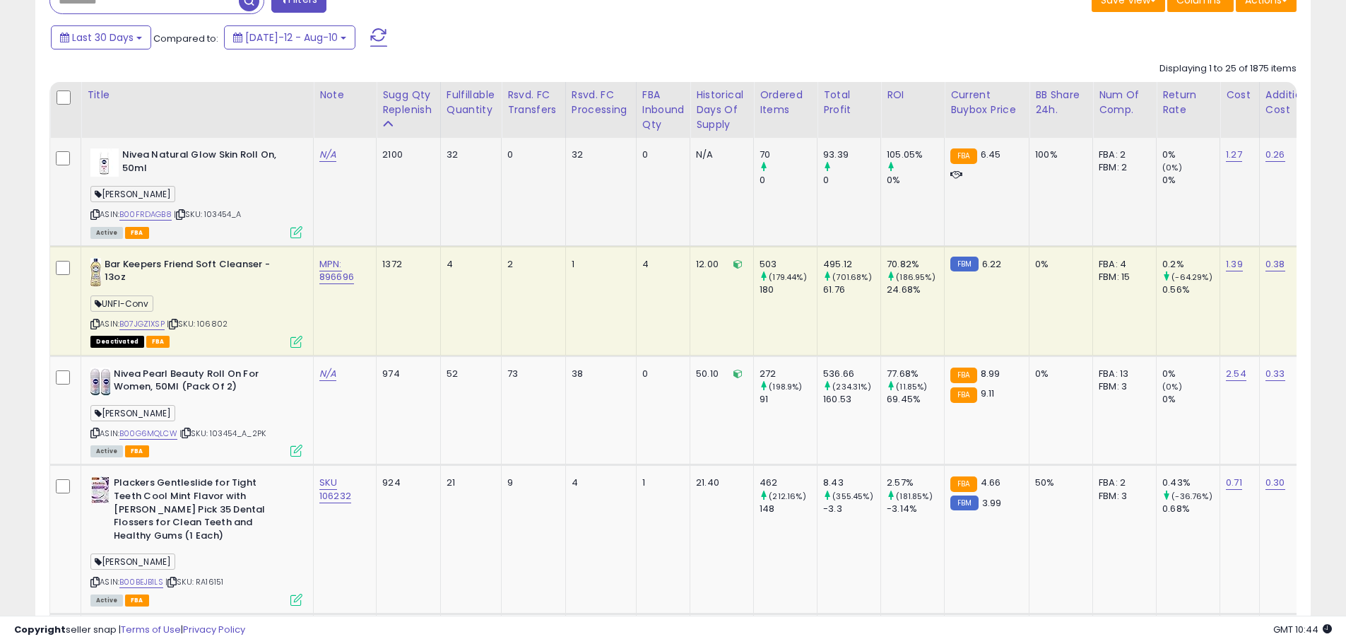
copy span "103454_A"
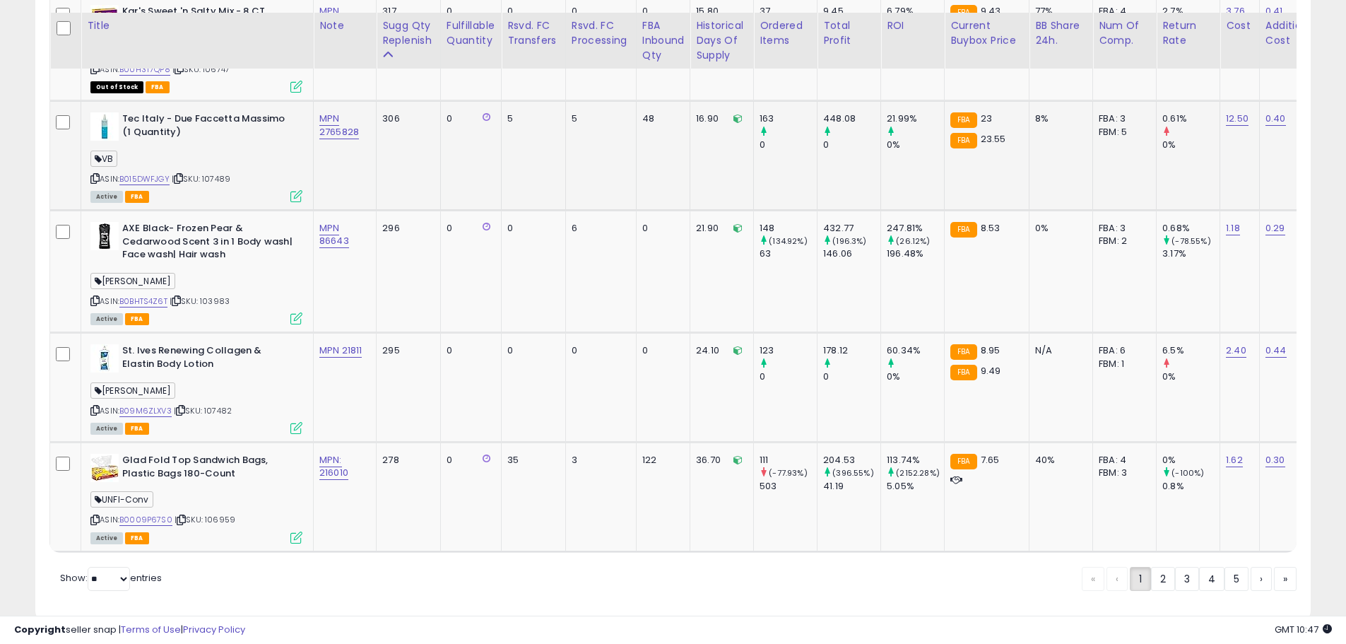
scroll to position [3288, 0]
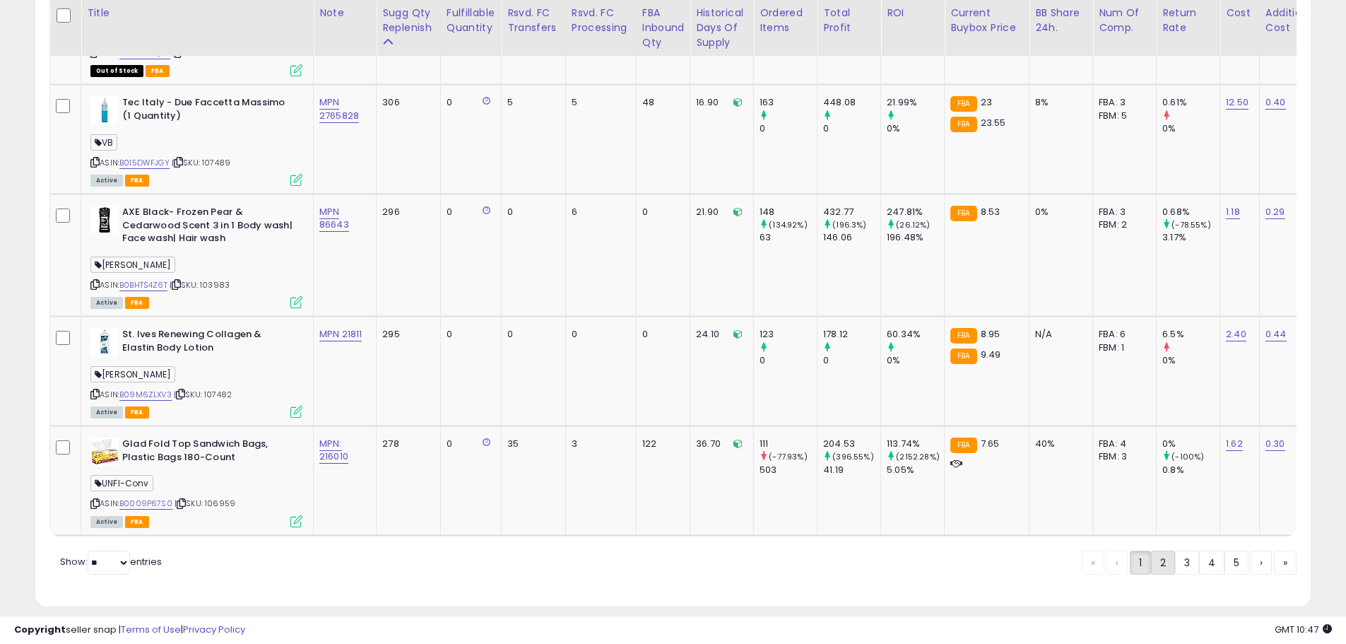
click at [1164, 550] on link "2" at bounding box center [1163, 562] width 24 height 24
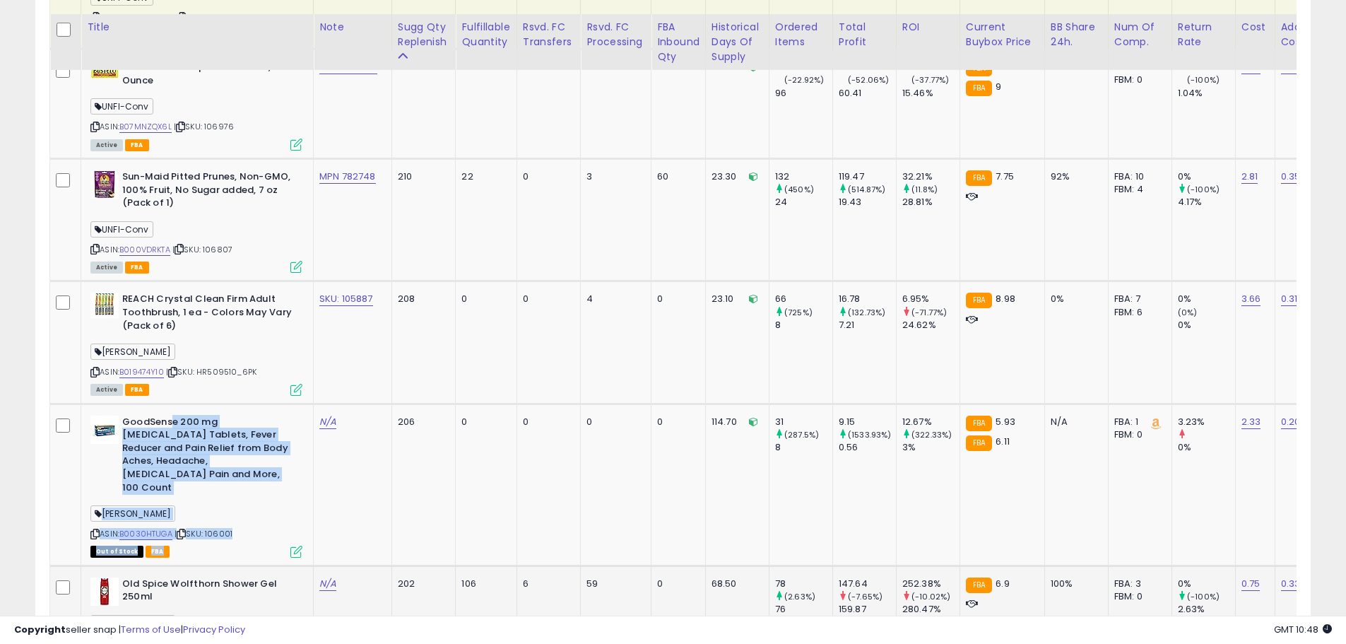
scroll to position [3058, 0]
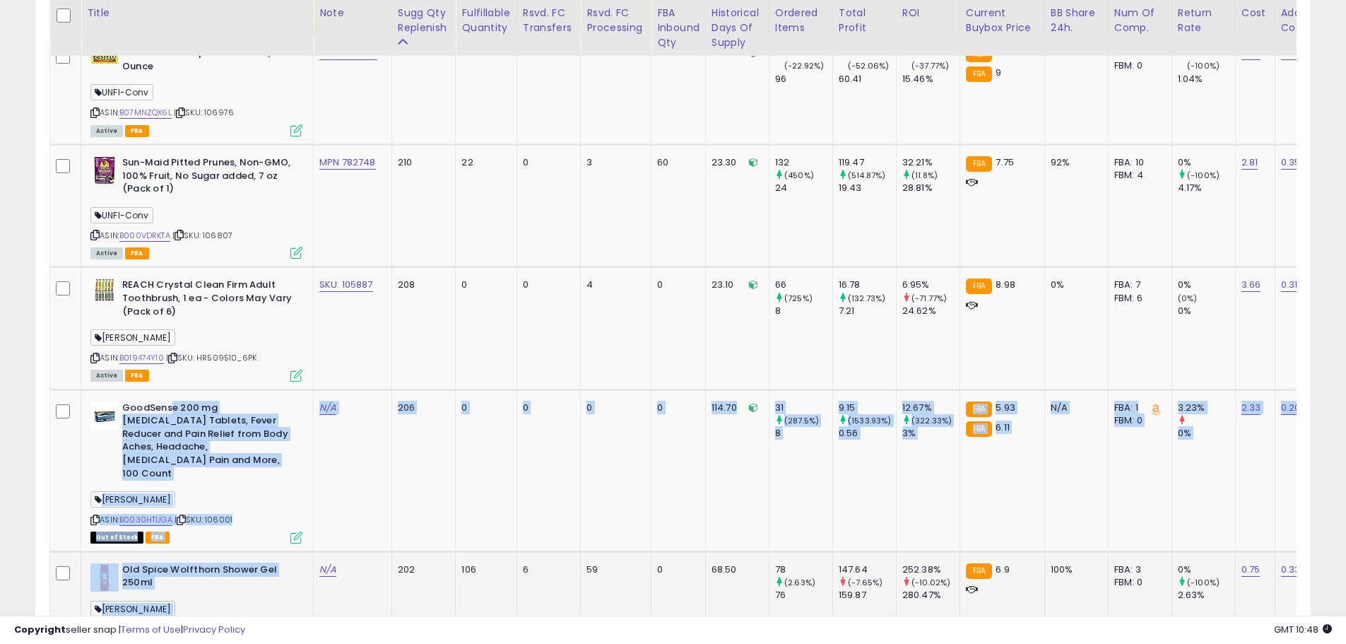
drag, startPoint x: 173, startPoint y: 411, endPoint x: 220, endPoint y: 468, distance: 73.8
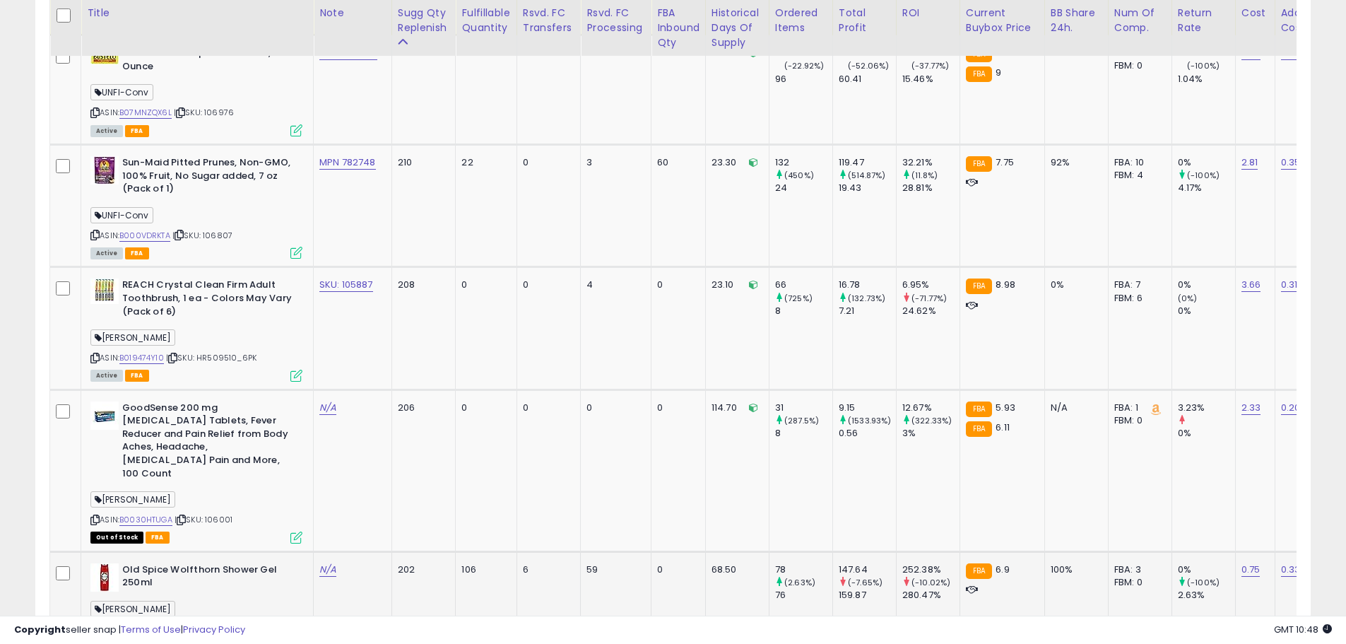
click at [527, 551] on td "6" at bounding box center [548, 605] width 64 height 109
click at [247, 401] on b "GoodSense 200 mg Ibuprofen Tablets, Fever Reducer and Pain Relief from Body Ach…" at bounding box center [208, 442] width 172 height 82
click at [162, 514] on link "B0030HTUGA" at bounding box center [145, 520] width 53 height 12
drag, startPoint x: 1268, startPoint y: 345, endPoint x: 1243, endPoint y: 344, distance: 25.4
click at [1243, 389] on td "2.33" at bounding box center [1255, 470] width 40 height 162
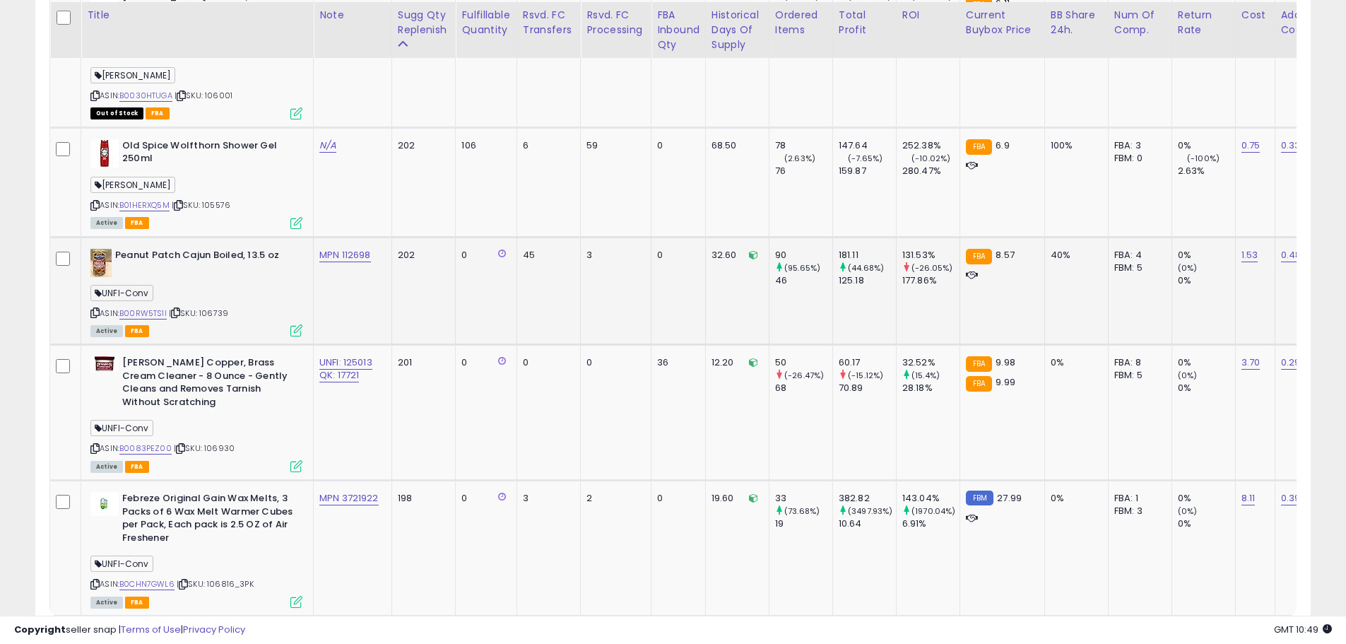
scroll to position [3497, 0]
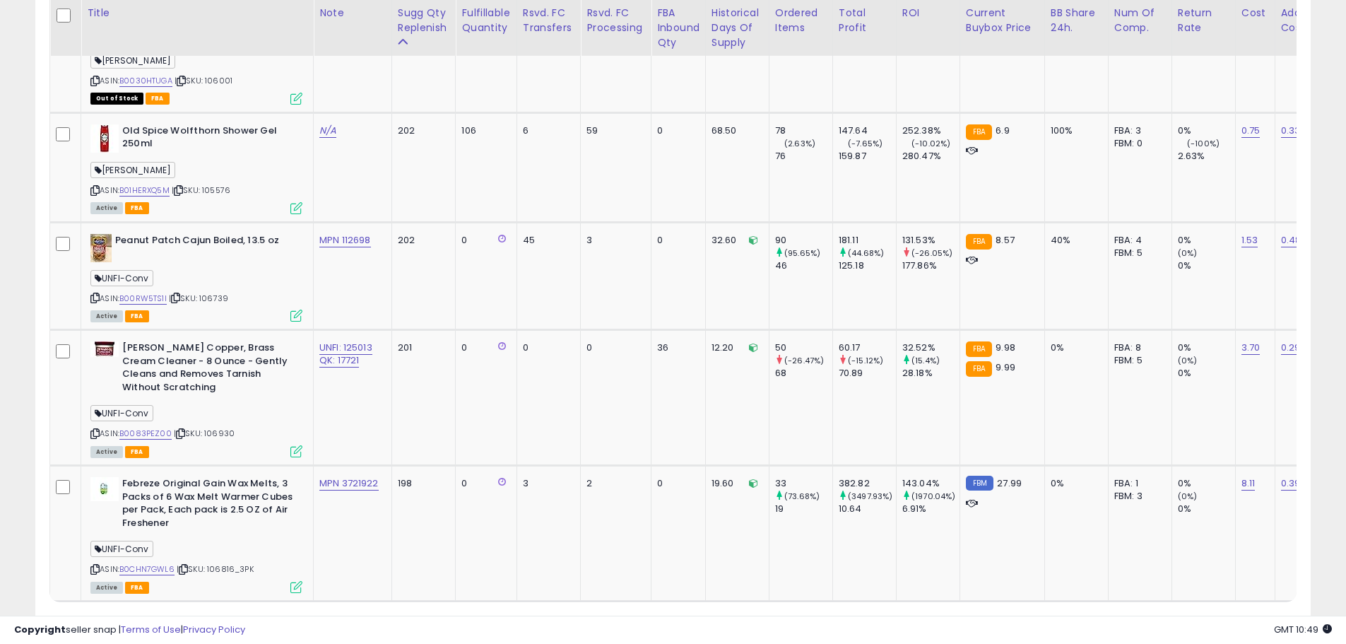
click at [1182, 616] on link "3" at bounding box center [1187, 628] width 24 height 24
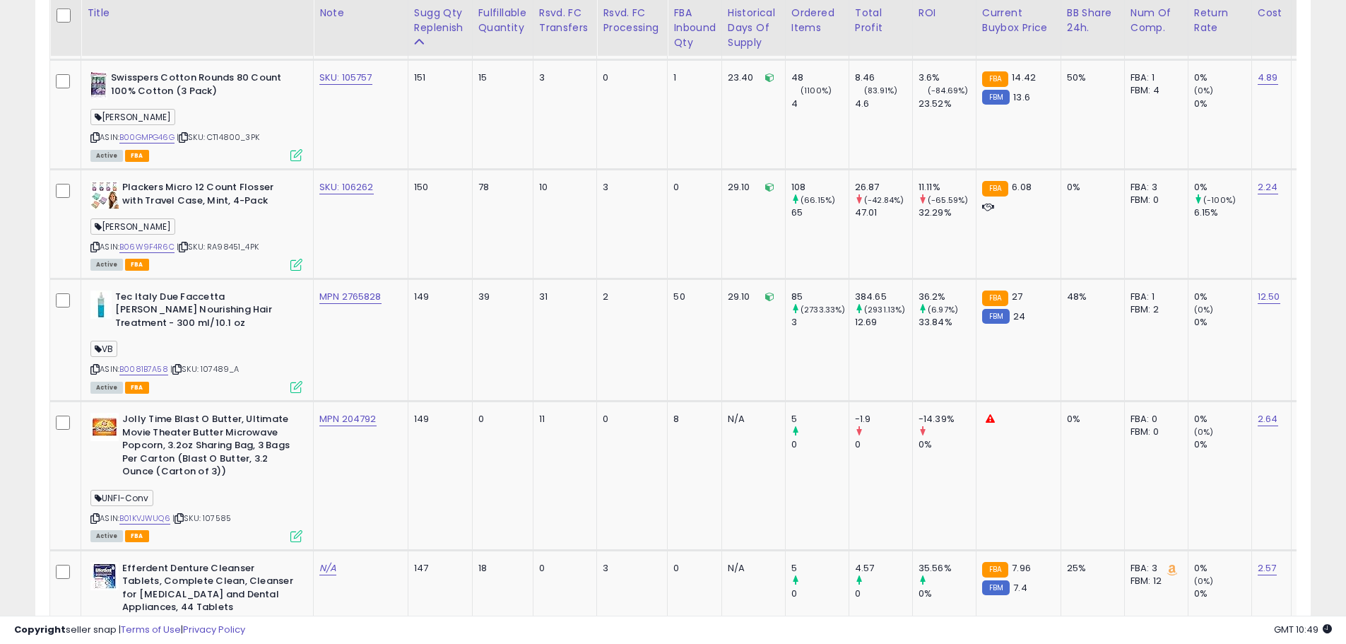
scroll to position [2987, 0]
